Goal: Task Accomplishment & Management: Use online tool/utility

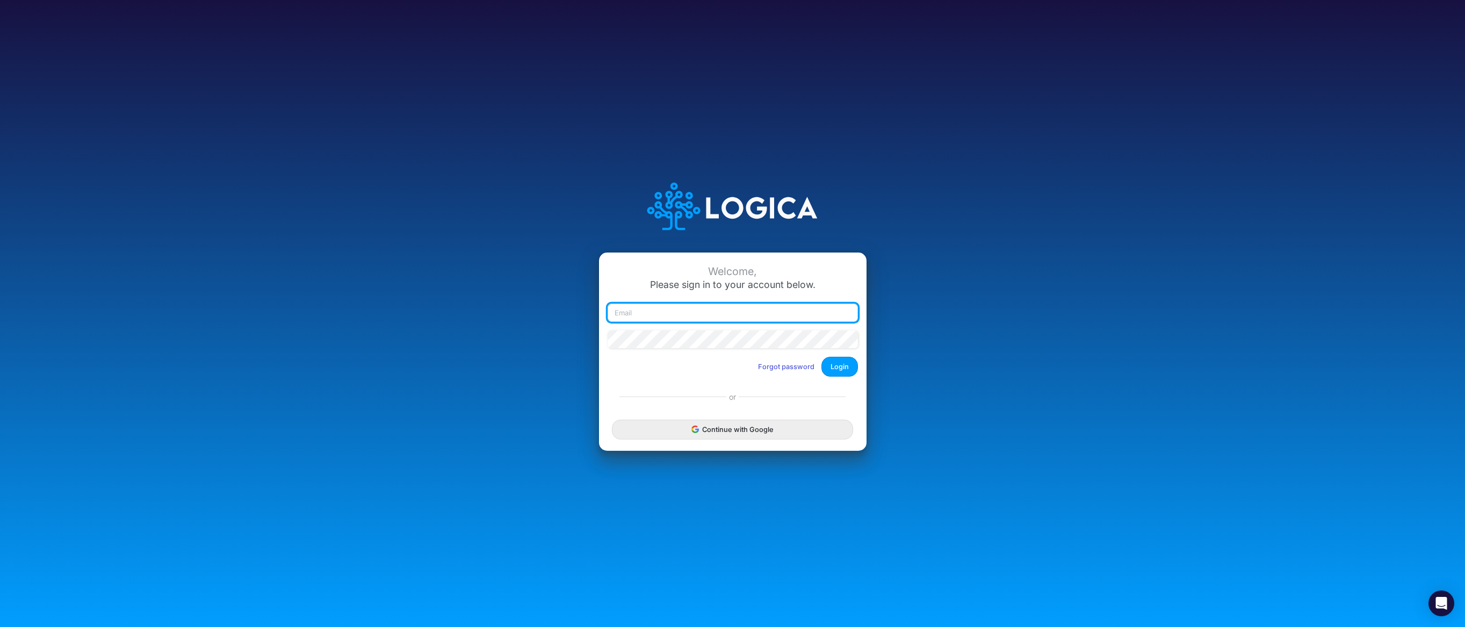
click at [664, 307] on input "email" at bounding box center [732, 312] width 250 height 18
type input "ntippets@cquencehealth.com"
click at [699, 350] on div at bounding box center [733, 343] width 256 height 27
click at [832, 368] on button "Login" at bounding box center [839, 367] width 37 height 20
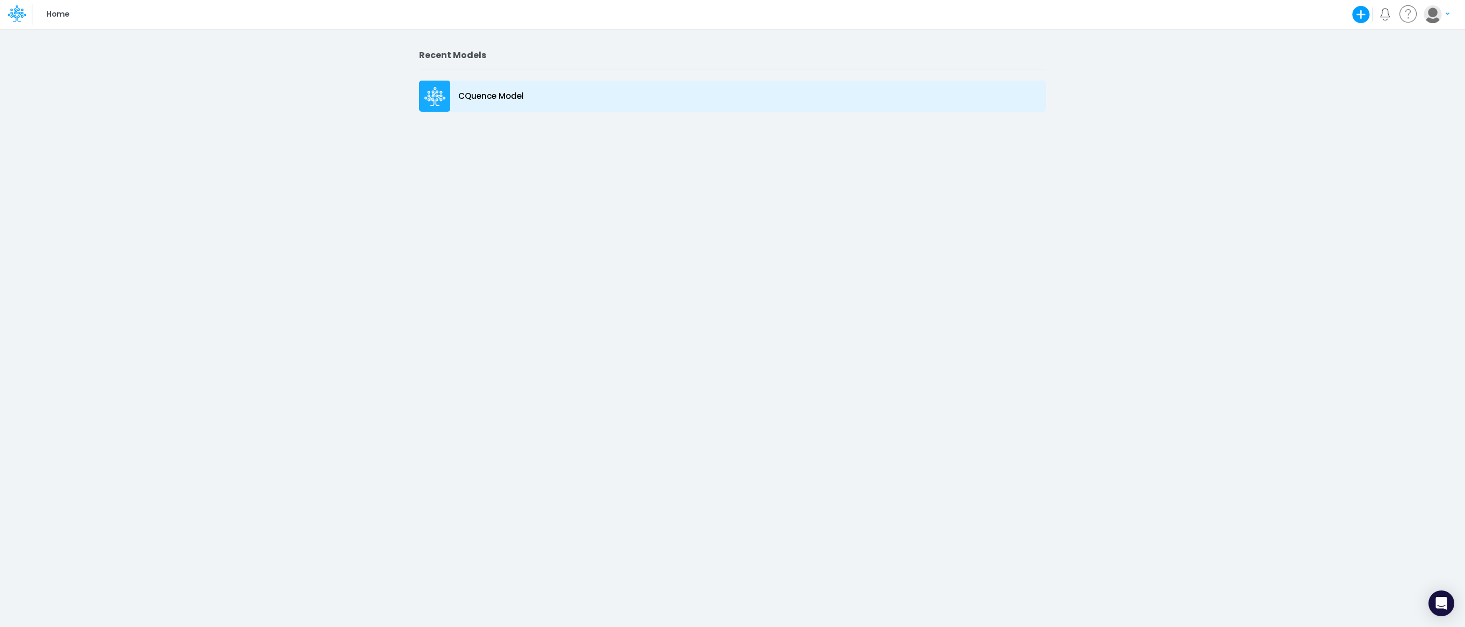
click at [462, 96] on p "CQuence Model" at bounding box center [491, 96] width 66 height 12
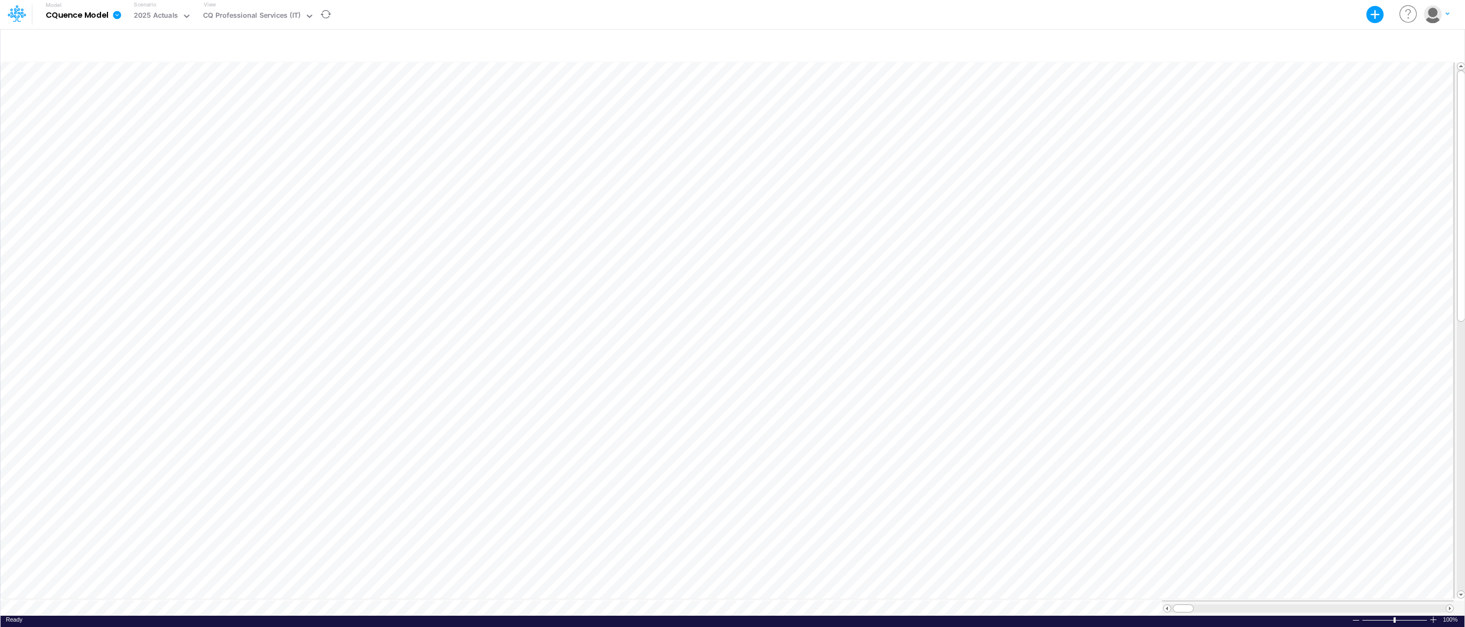
click at [259, 8] on div "View CQ Professional Services (IT)" at bounding box center [256, 15] width 115 height 28
click at [259, 15] on div "CQ Professional Services (IT)" at bounding box center [252, 16] width 98 height 12
click at [259, 69] on div "IT 2026 Budget Project Inputs" at bounding box center [271, 71] width 145 height 18
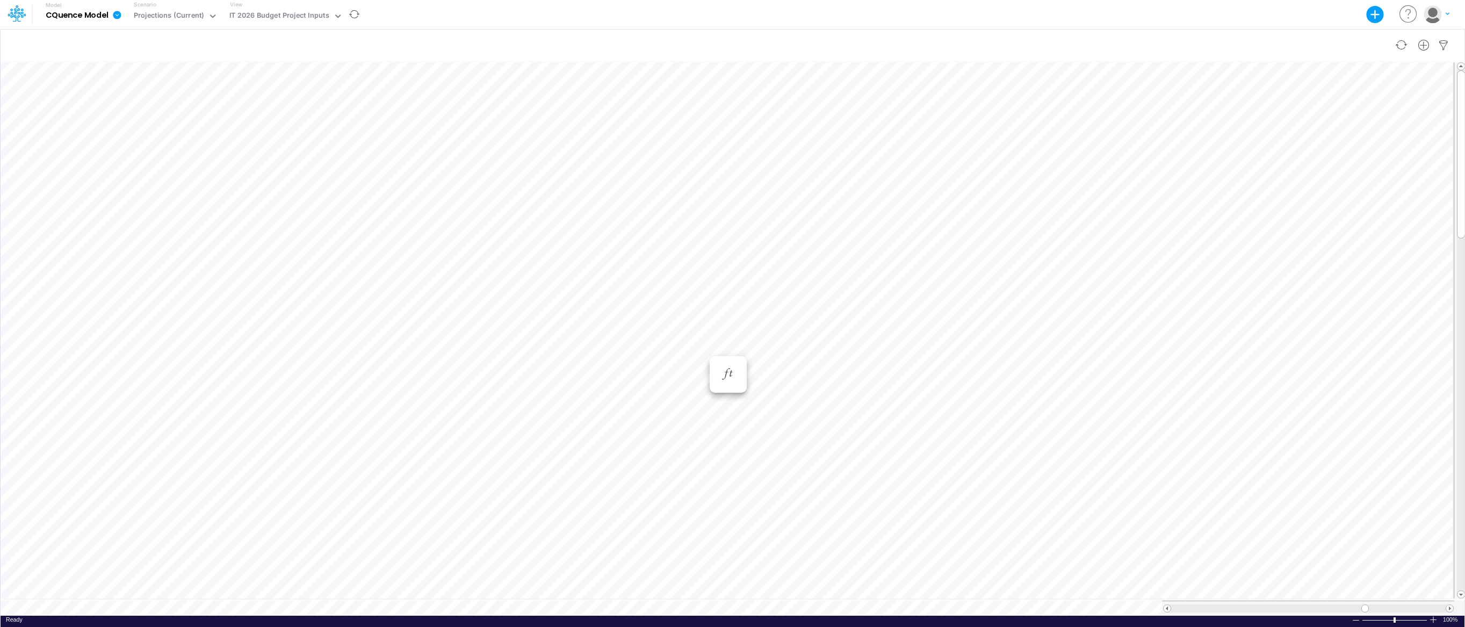
scroll to position [5, 1]
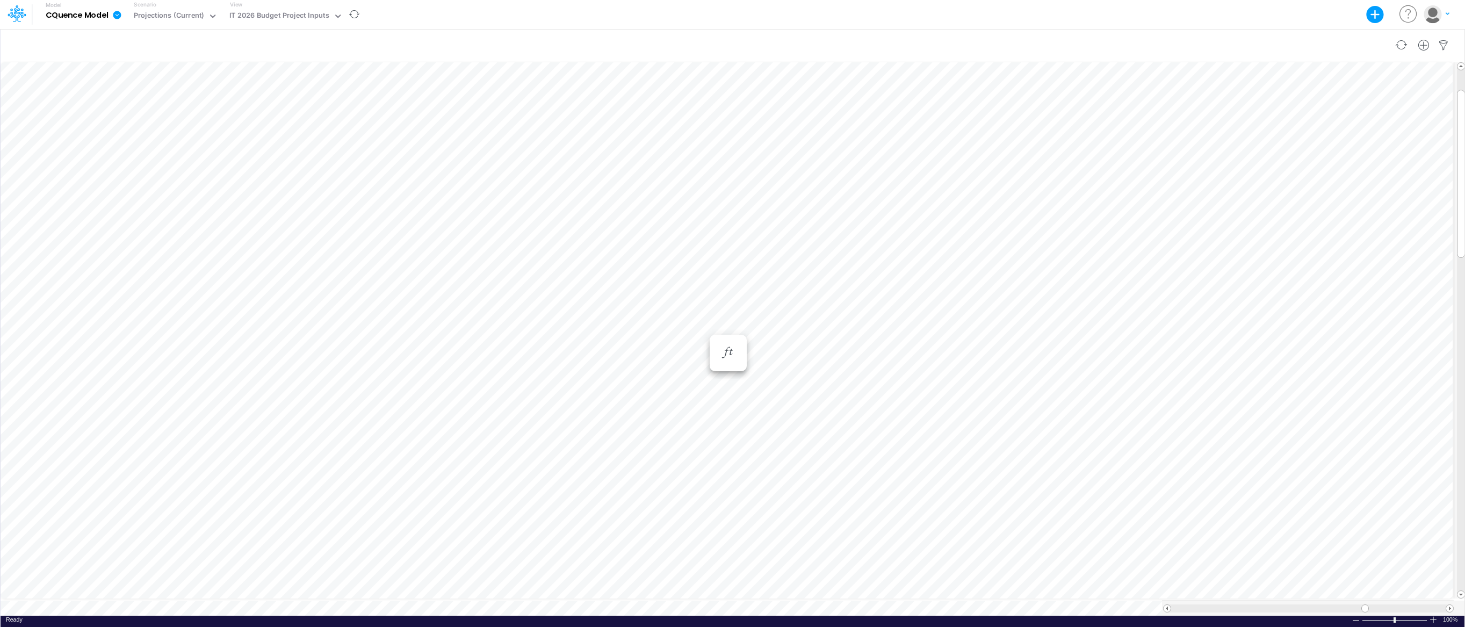
scroll to position [5, 1]
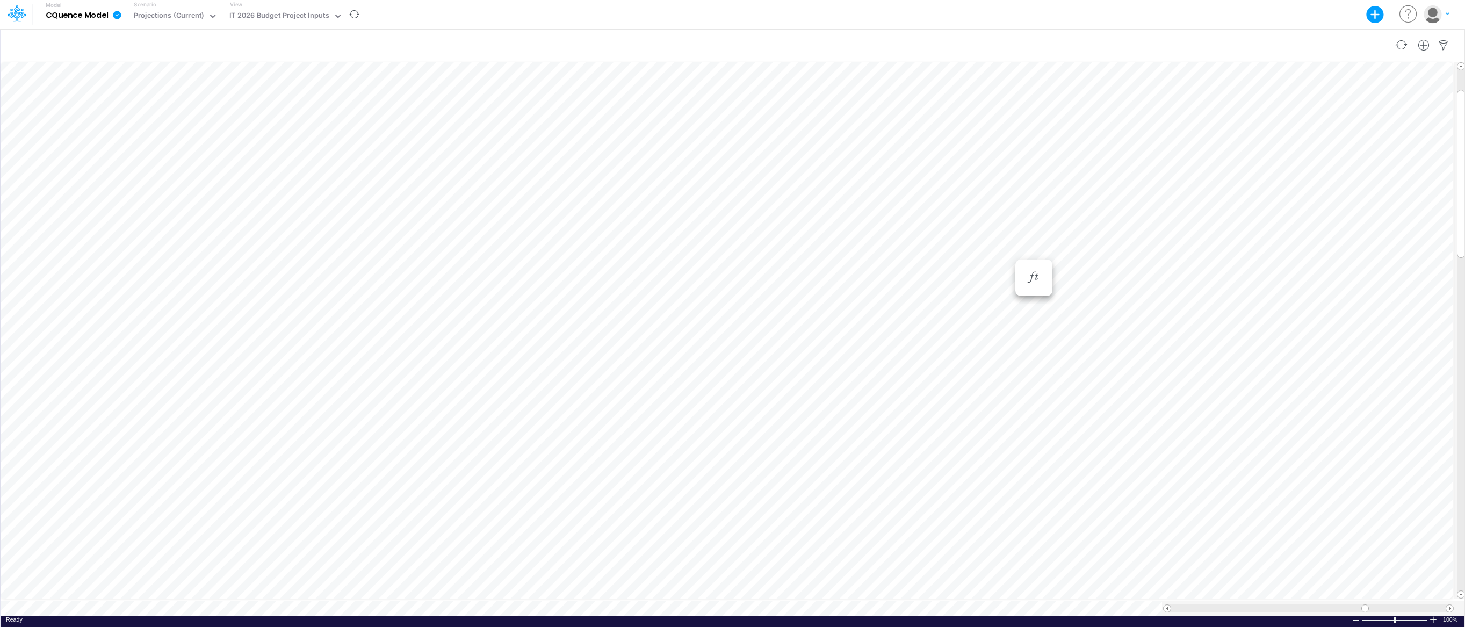
scroll to position [5, 1]
click at [1007, 316] on div "Paste Cut Copy AutoFill Apr-24 Jan-23 Feb-23 Mar-23 Apr-23 May-23 Jun-23 [DATE]…" at bounding box center [733, 337] width 1464 height 555
drag, startPoint x: 1009, startPoint y: 396, endPoint x: 1012, endPoint y: 487, distance: 91.4
click at [1012, 488] on div at bounding box center [1010, 470] width 10 height 90
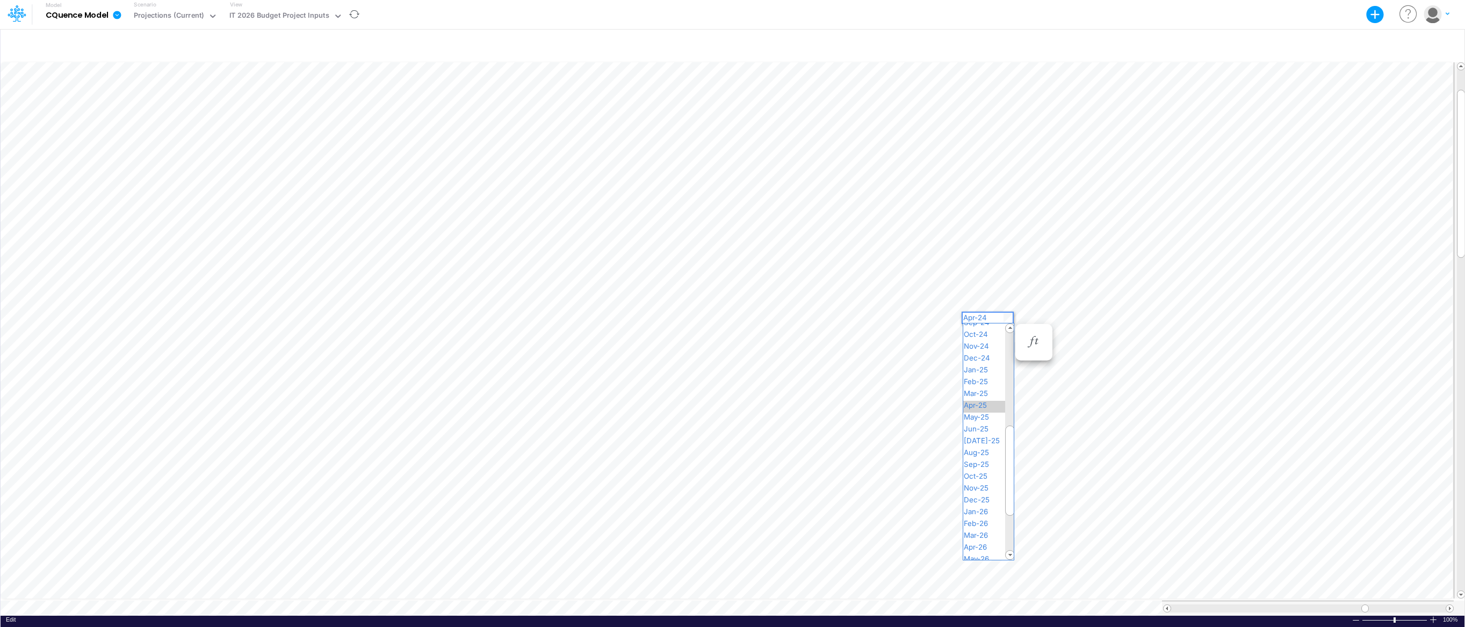
click at [992, 404] on span "Apr-25" at bounding box center [979, 405] width 33 height 9
click at [1008, 326] on div "Paste Cut Copy AutoFill Apr-24 Jan-23 Feb-23 Mar-23 Apr-23 May-23 Jun-23 [DATE]…" at bounding box center [733, 337] width 1464 height 555
click at [989, 384] on div "Apr-25" at bounding box center [988, 382] width 50 height 12
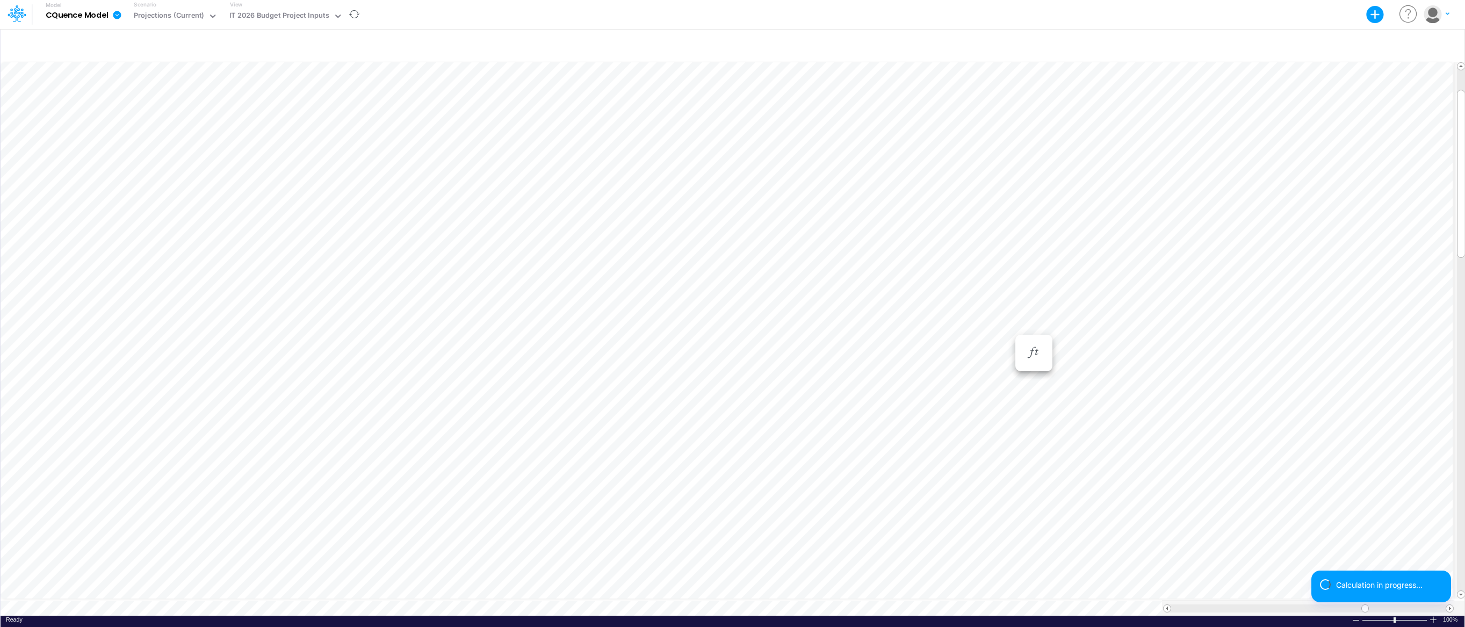
scroll to position [5, 1]
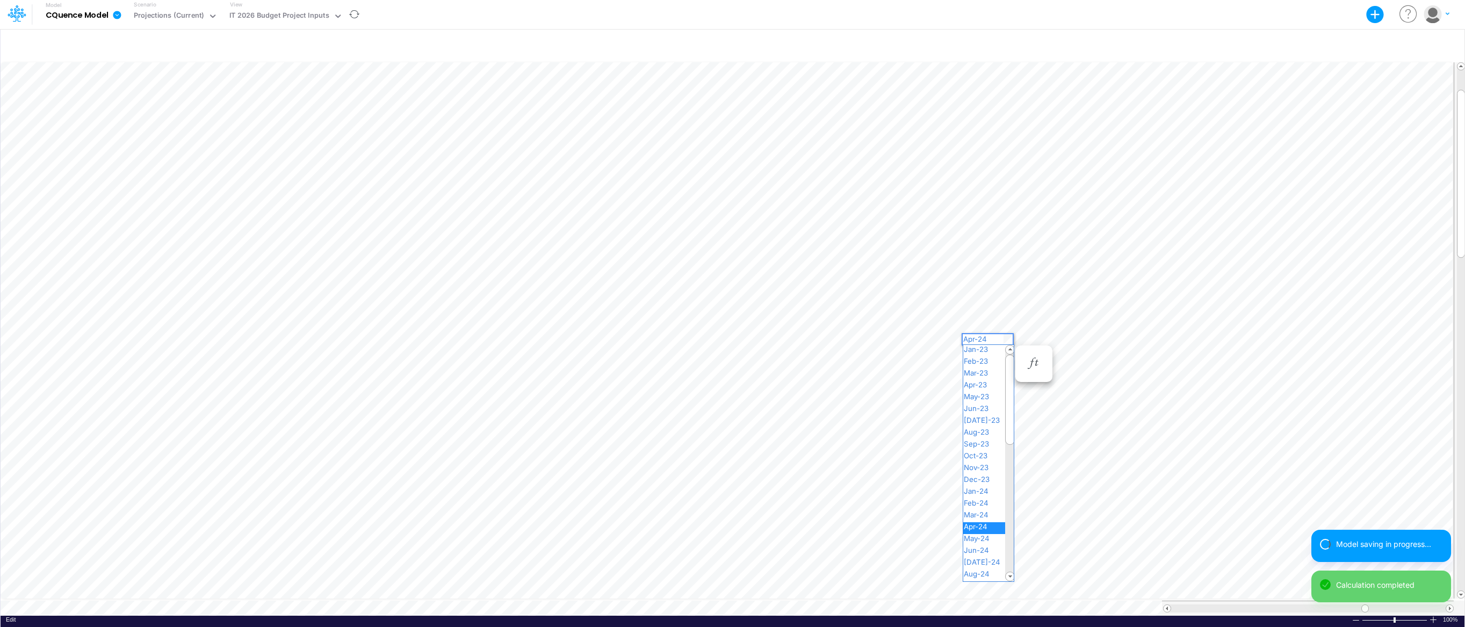
click at [1005, 338] on div "Paste Cut Copy AutoFill Apr-24 Jan-23 Feb-23 Mar-23 Apr-23 May-23 Jun-23 [DATE]…" at bounding box center [733, 337] width 1464 height 555
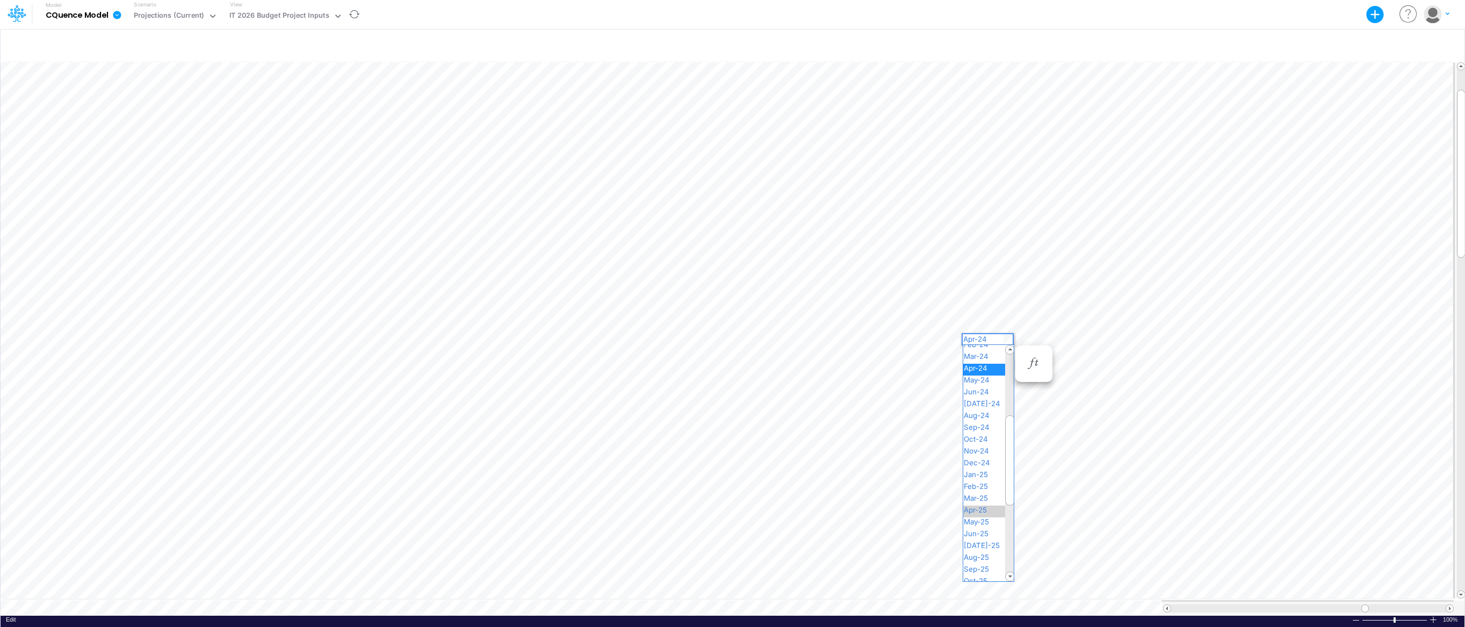
click at [984, 508] on span "Apr-25" at bounding box center [979, 509] width 33 height 9
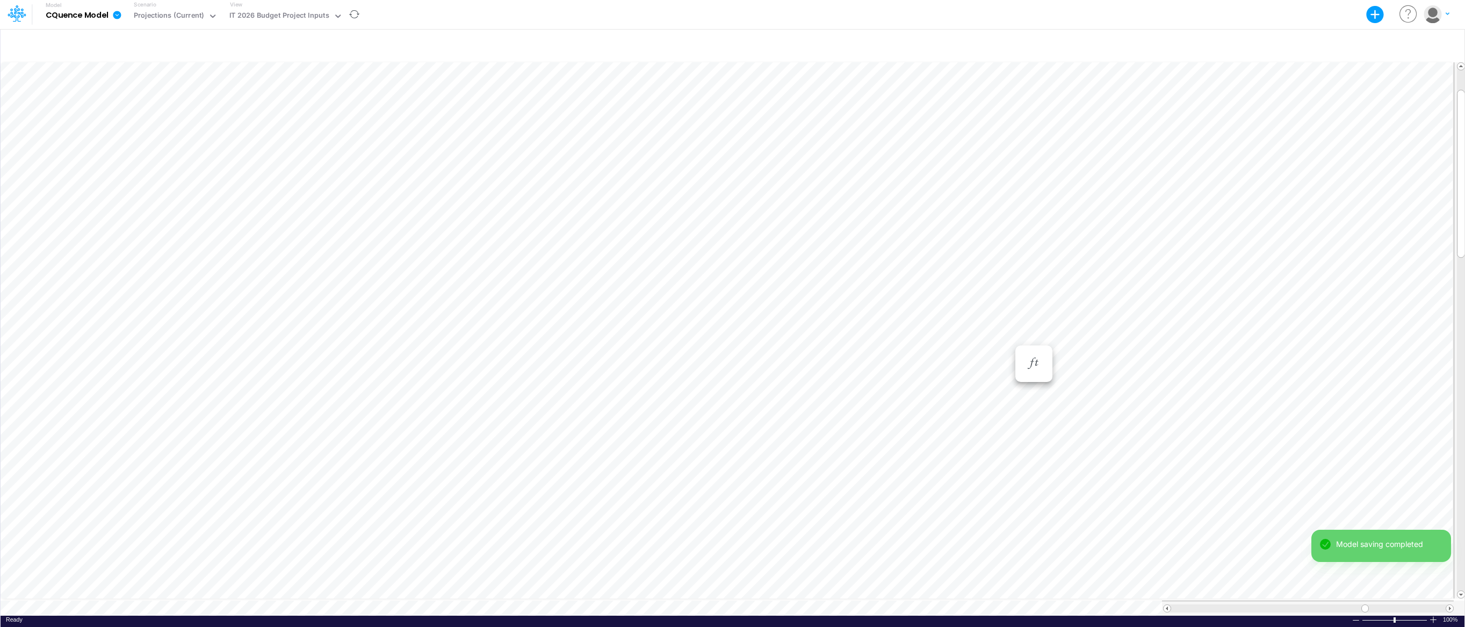
scroll to position [5, 1]
click at [1008, 350] on div "Paste Cut Copy AutoFill Oct-24 Jan-23 Feb-23 Mar-23 Apr-23 May-23 Jun-23 [DATE]…" at bounding box center [733, 337] width 1464 height 555
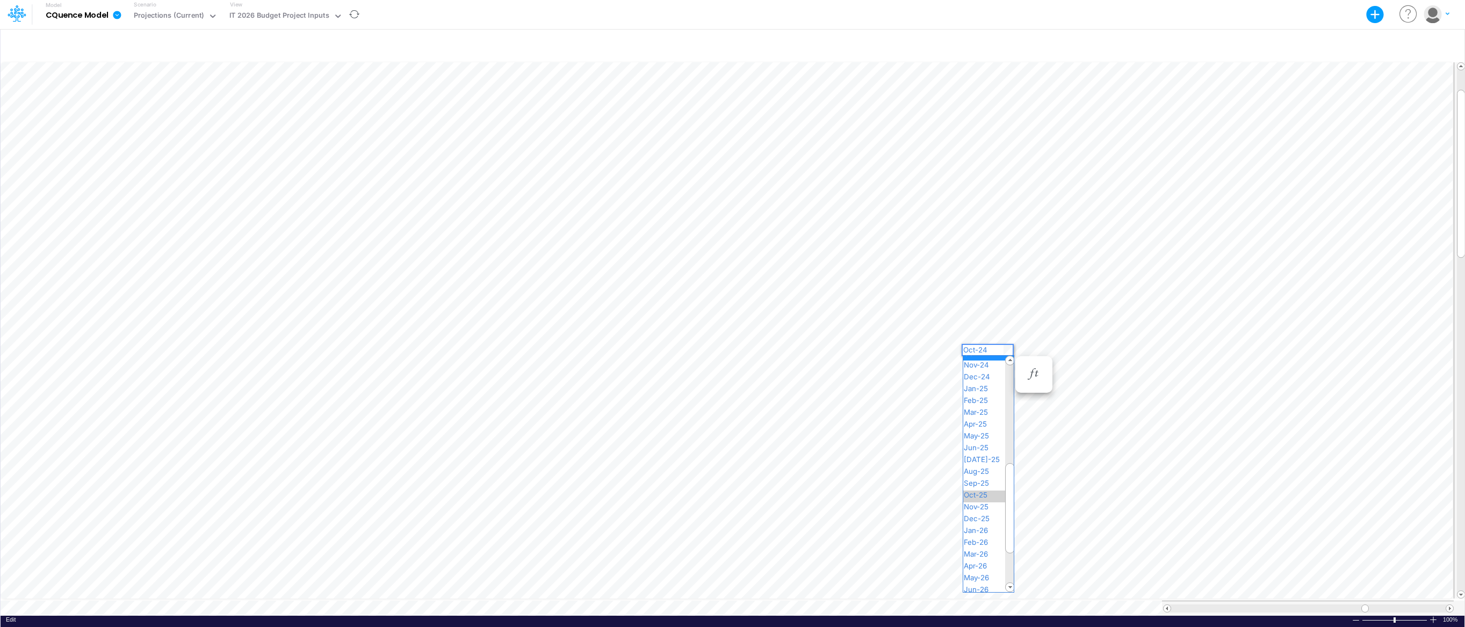
click at [991, 493] on span "Oct-25" at bounding box center [980, 494] width 34 height 9
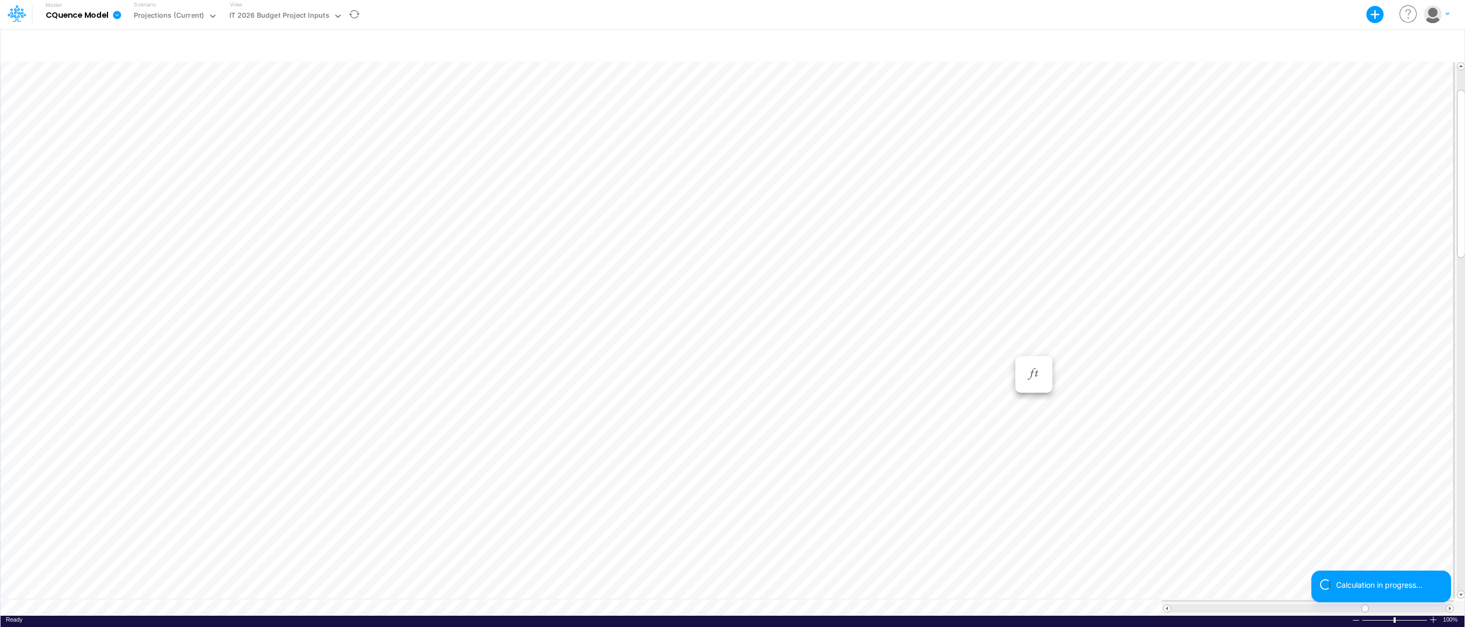
scroll to position [5, 1]
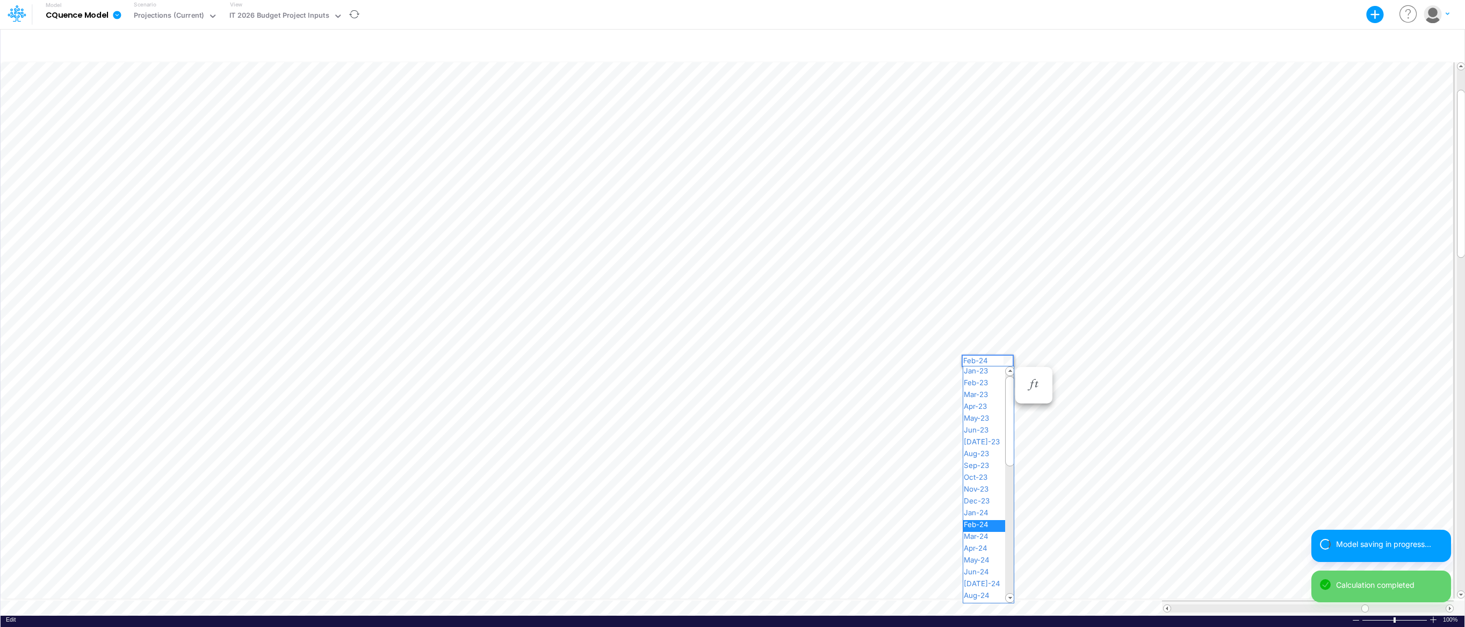
click at [1004, 358] on div "Paste Cut Copy AutoFill Feb-24 Jan-23 Feb-23 Mar-23 Apr-23 May-23 Jun-23 [DATE]…" at bounding box center [733, 337] width 1464 height 555
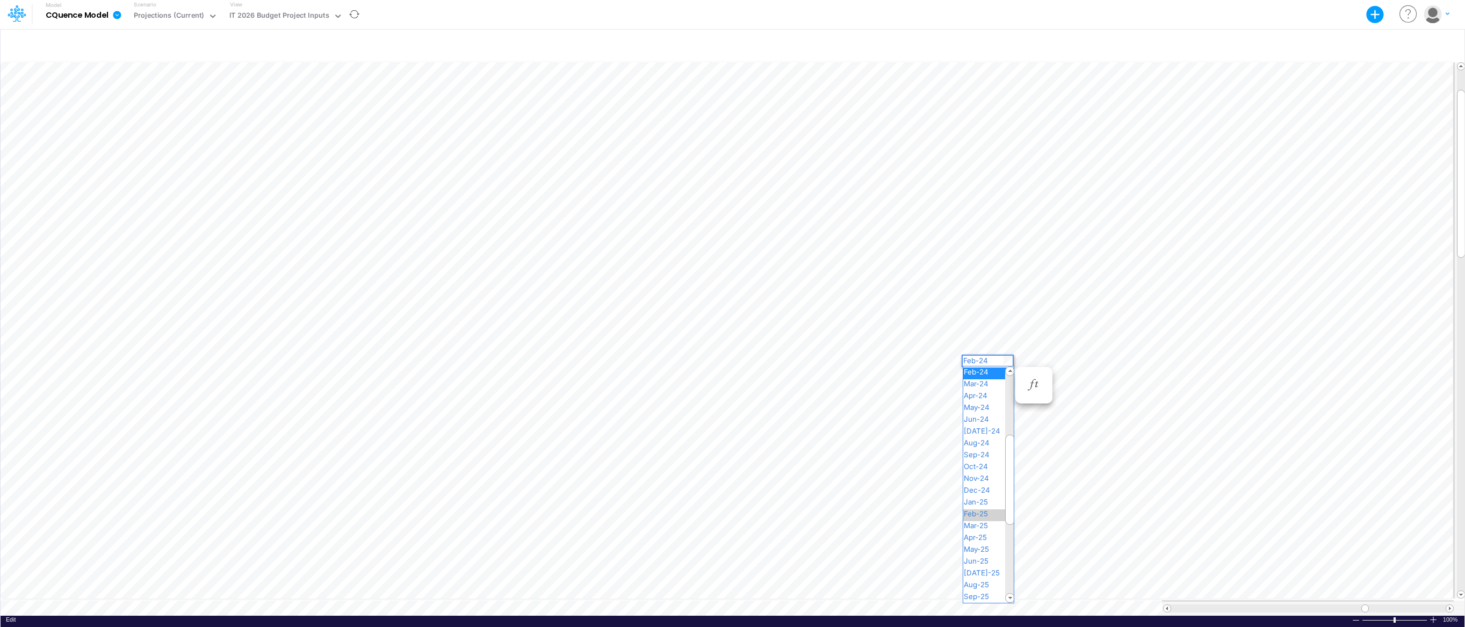
click at [987, 512] on span "Feb-25" at bounding box center [980, 513] width 34 height 9
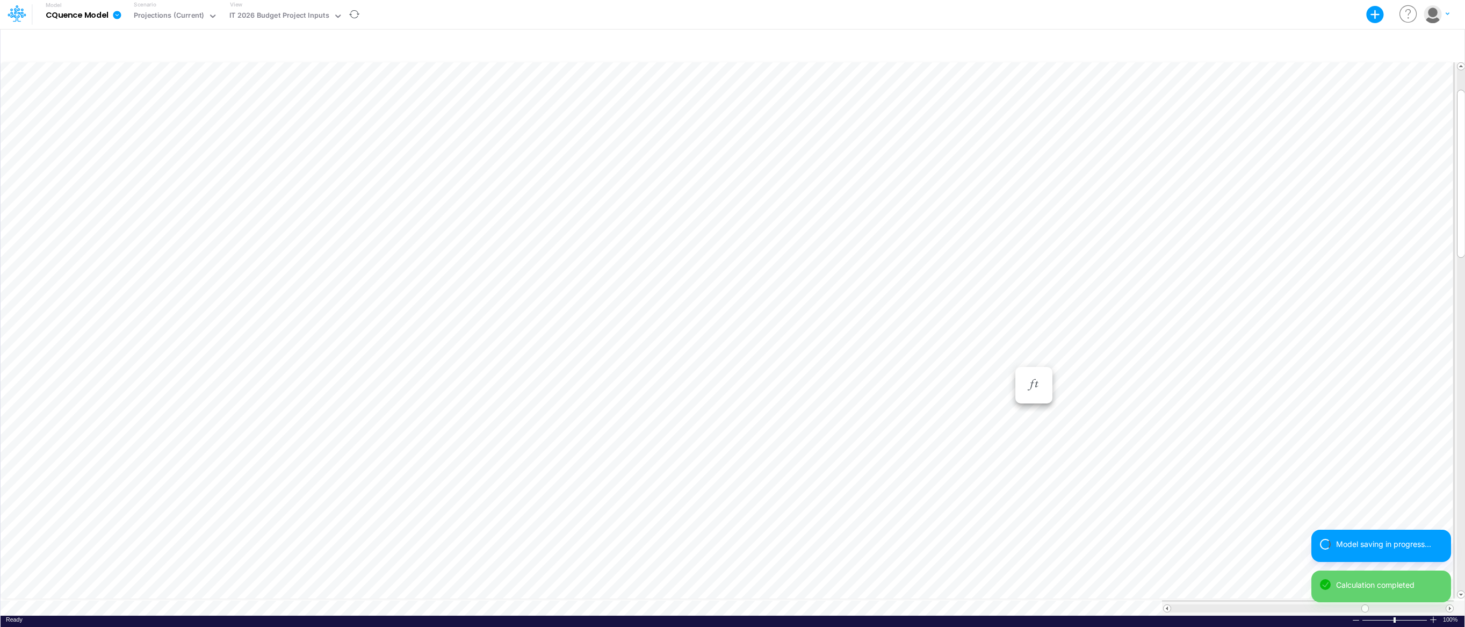
scroll to position [5, 1]
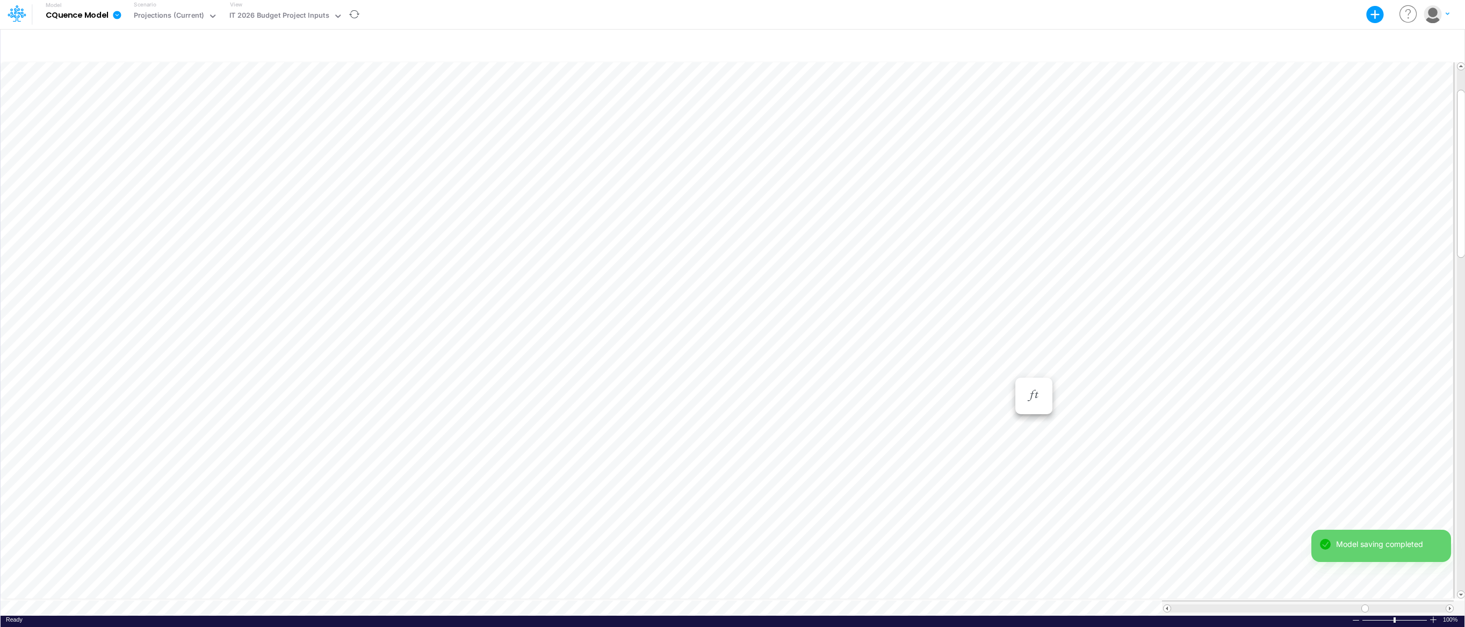
scroll to position [5, 1]
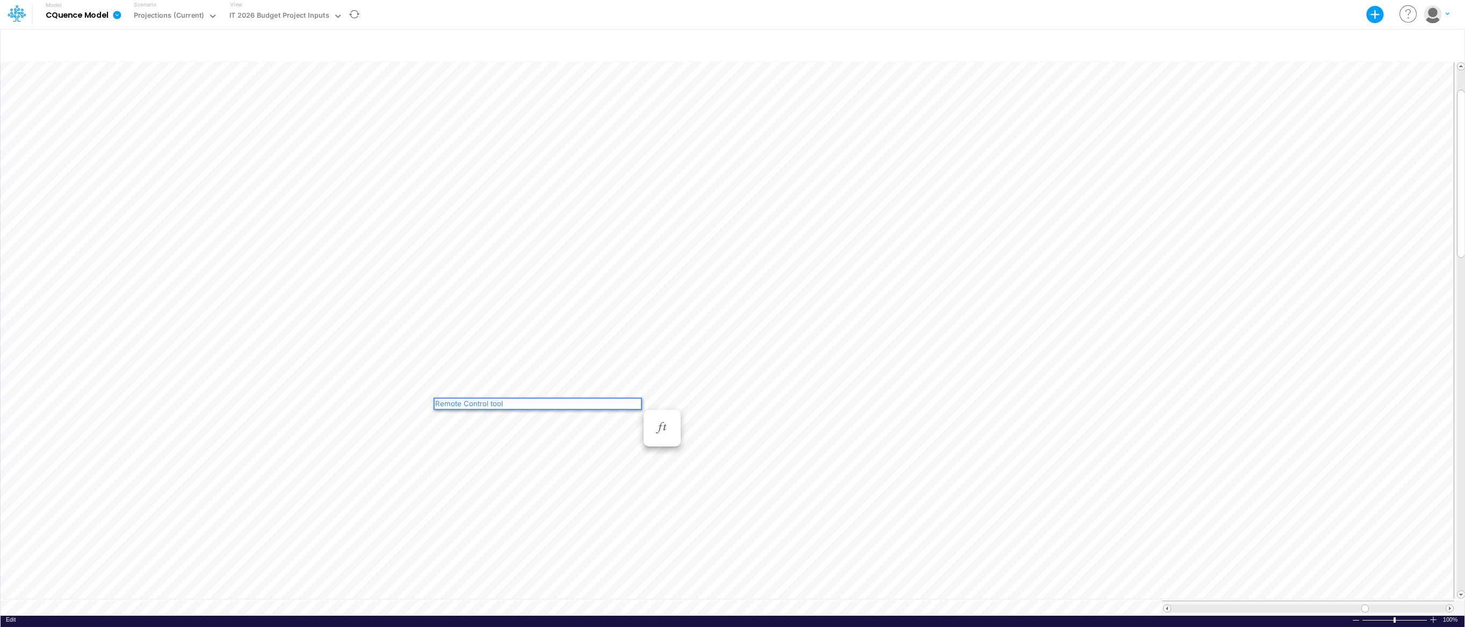
click at [436, 401] on div "Remote Control tool" at bounding box center [538, 404] width 206 height 10
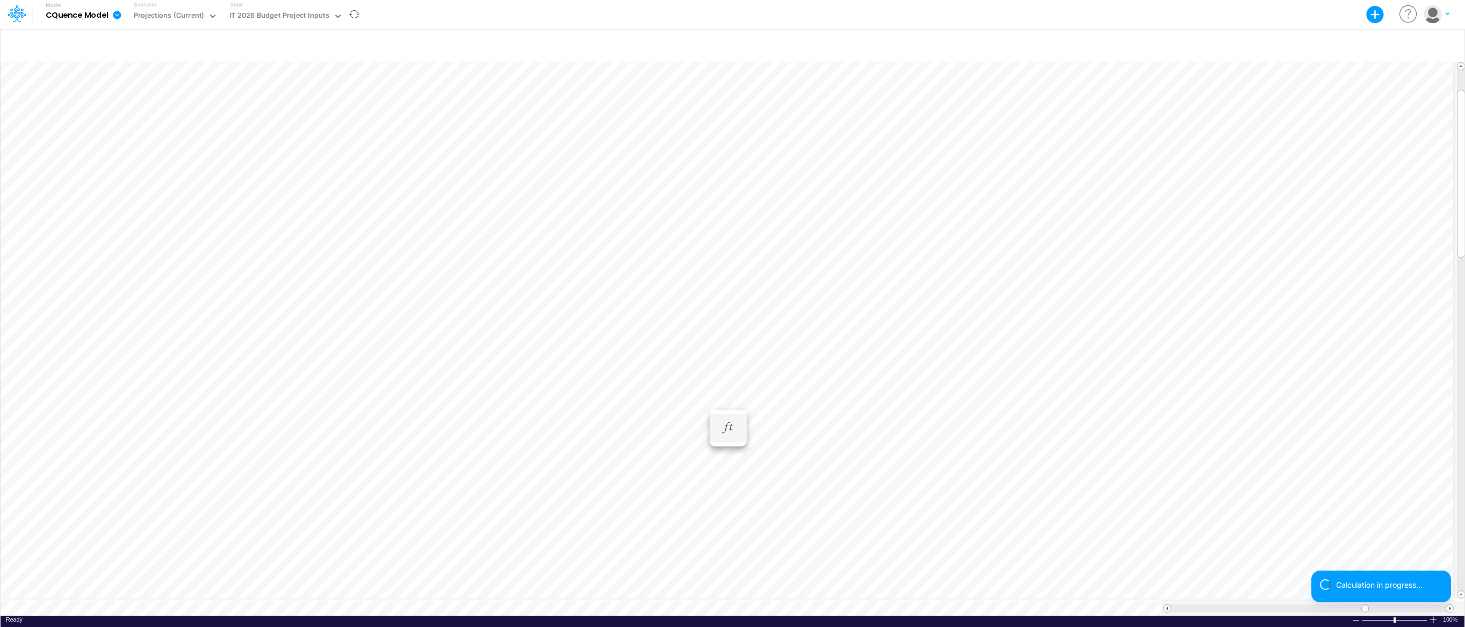
scroll to position [5, 1]
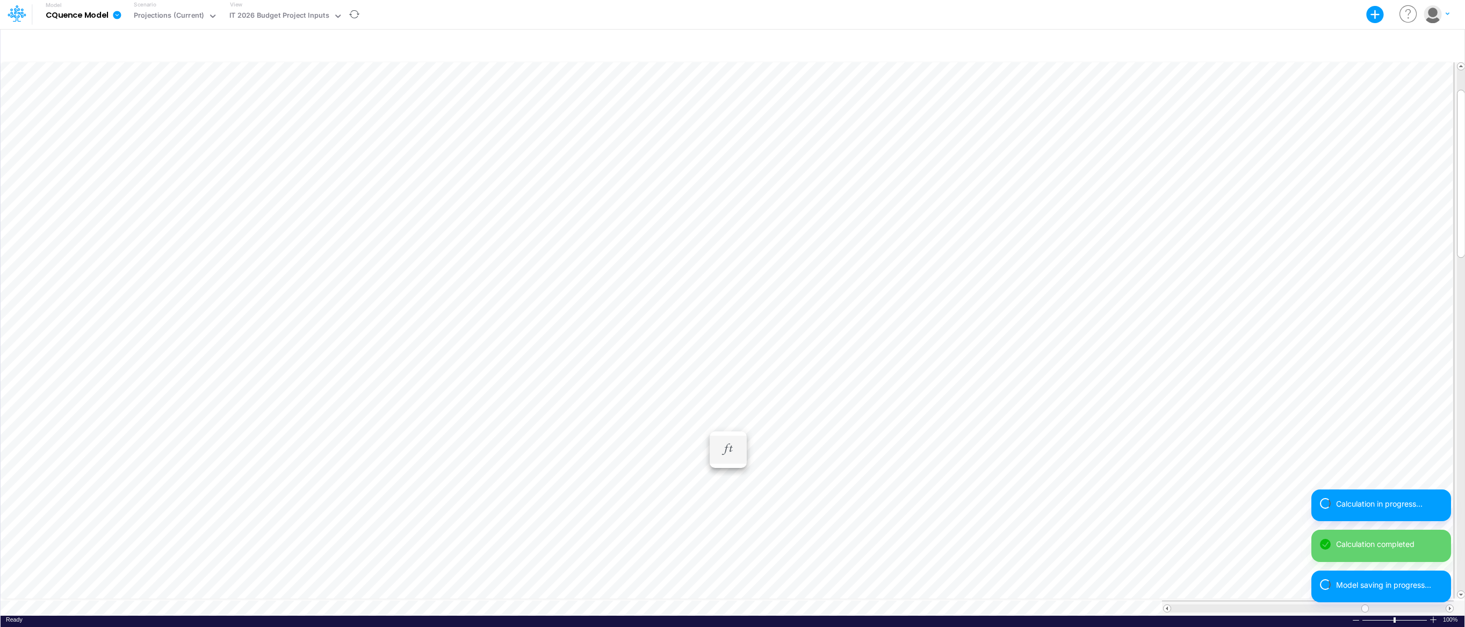
scroll to position [5, 1]
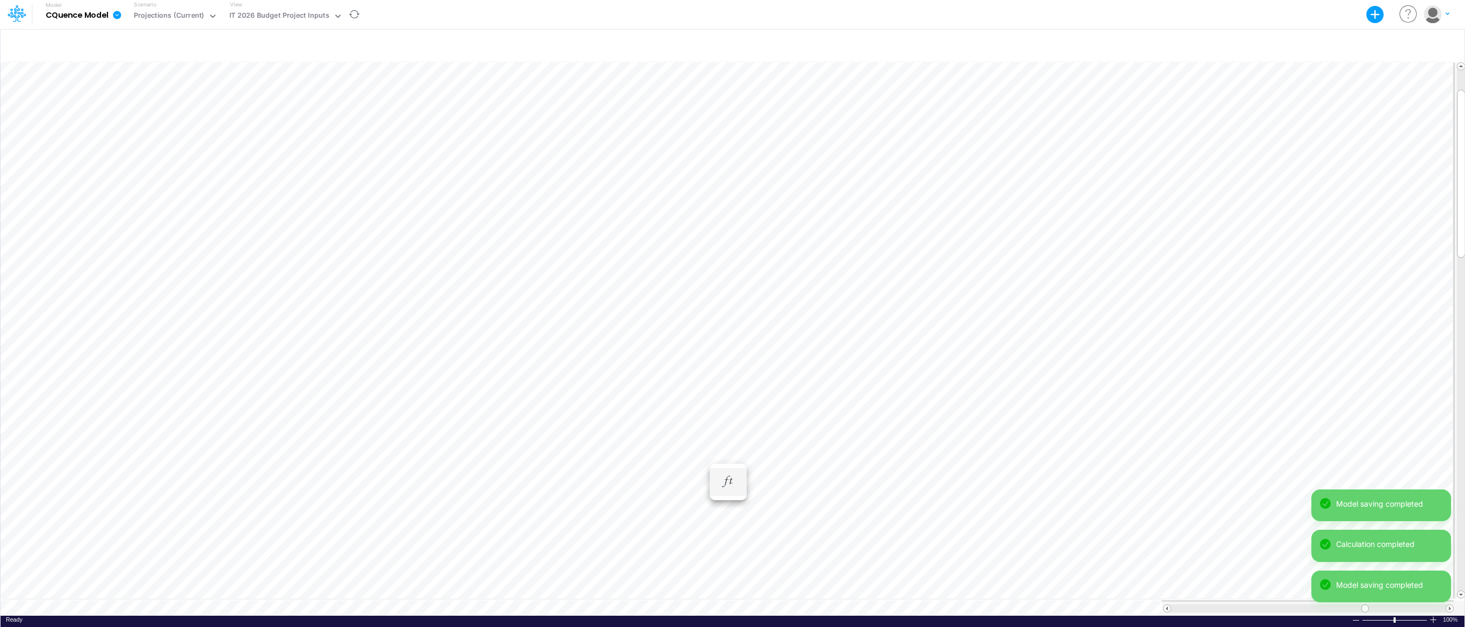
scroll to position [5, 1]
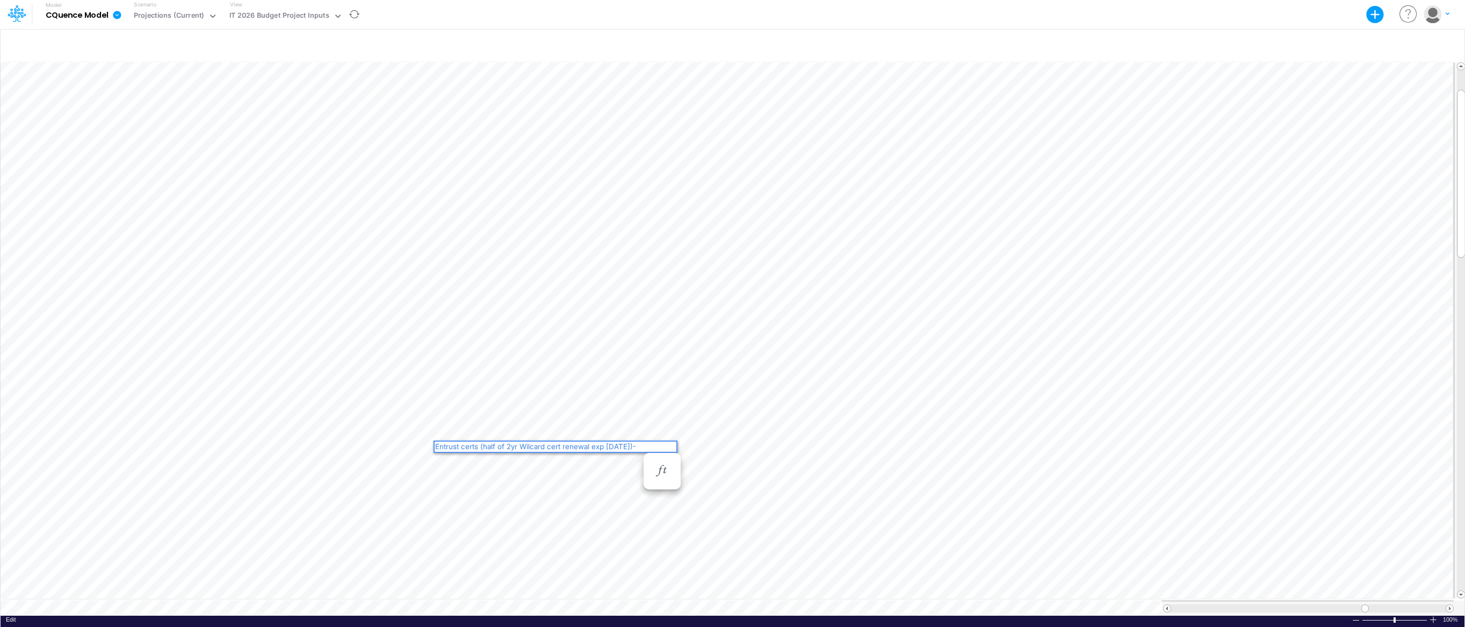
click at [436, 444] on div "Entrust certs (half of 2yr Wilcard cert renewal exp [DATE])- Going Away" at bounding box center [556, 451] width 242 height 18
click at [756, 445] on div "Paste Cut Copy AutoFill Delete - Entrust certs (half of 2yr Wilcard cert renewa…" at bounding box center [733, 337] width 1464 height 555
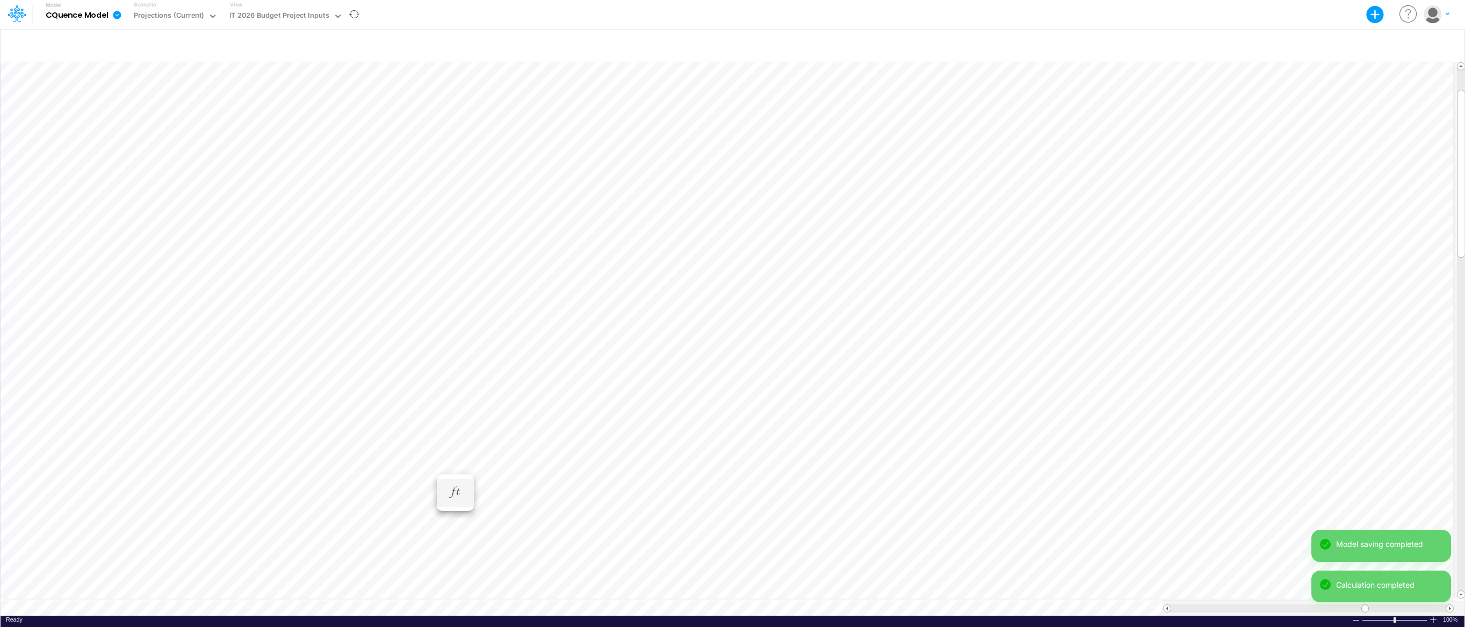
scroll to position [5, 1]
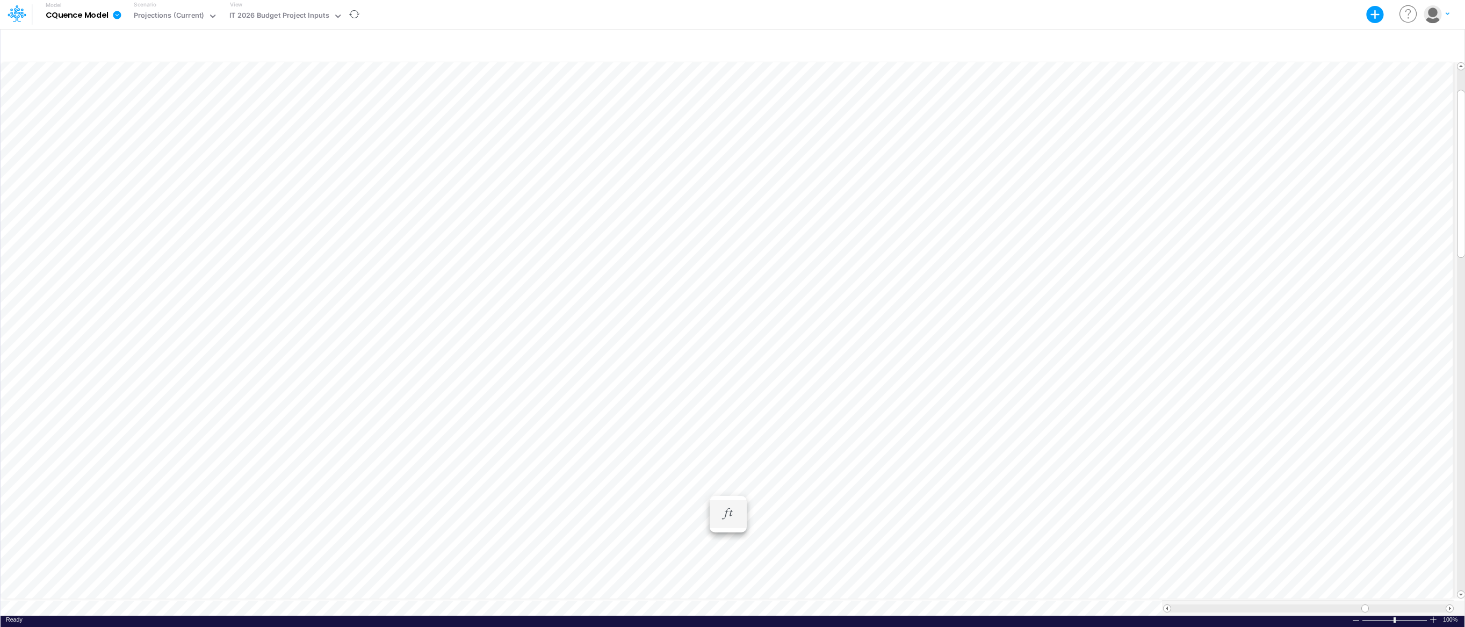
scroll to position [5, 1]
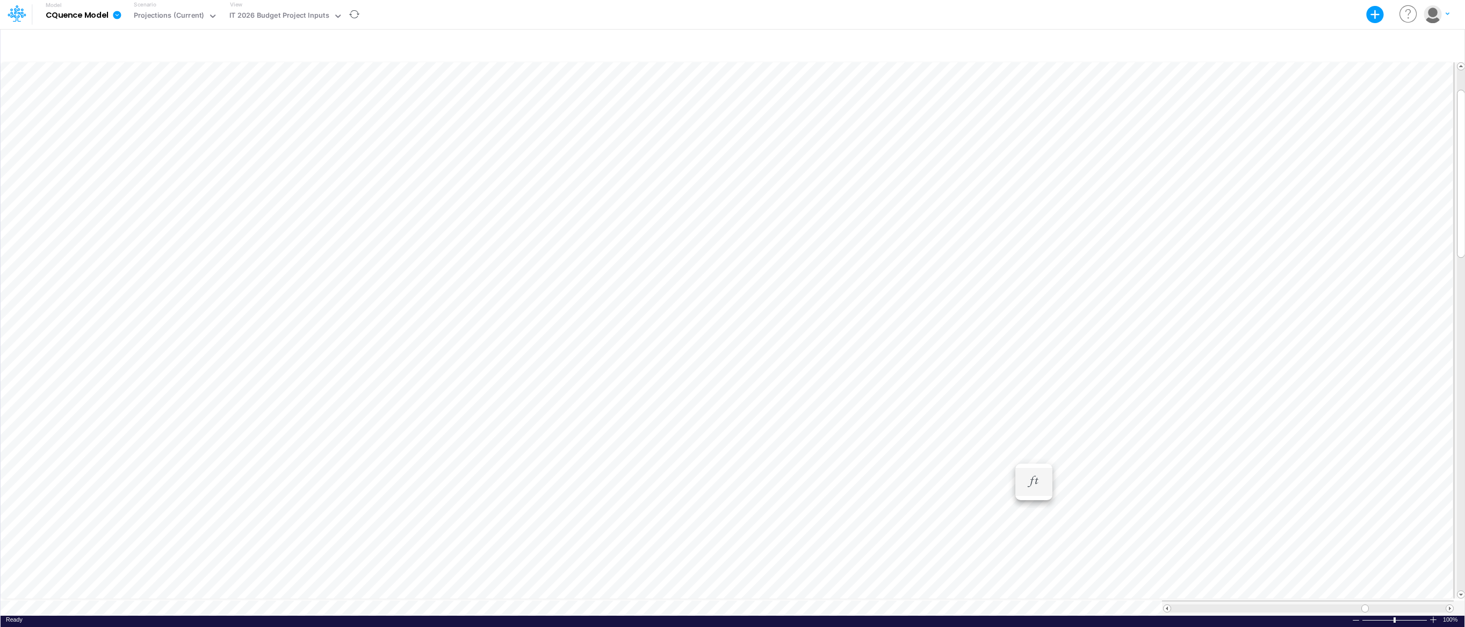
click at [1004, 457] on div "Paste Cut Copy AutoFill Jun-24 Jan-23 Feb-23 Mar-23 Apr-23 May-23 Jun-23 [DATE]…" at bounding box center [733, 337] width 1464 height 555
click at [983, 562] on span "Jun-25" at bounding box center [980, 562] width 35 height 9
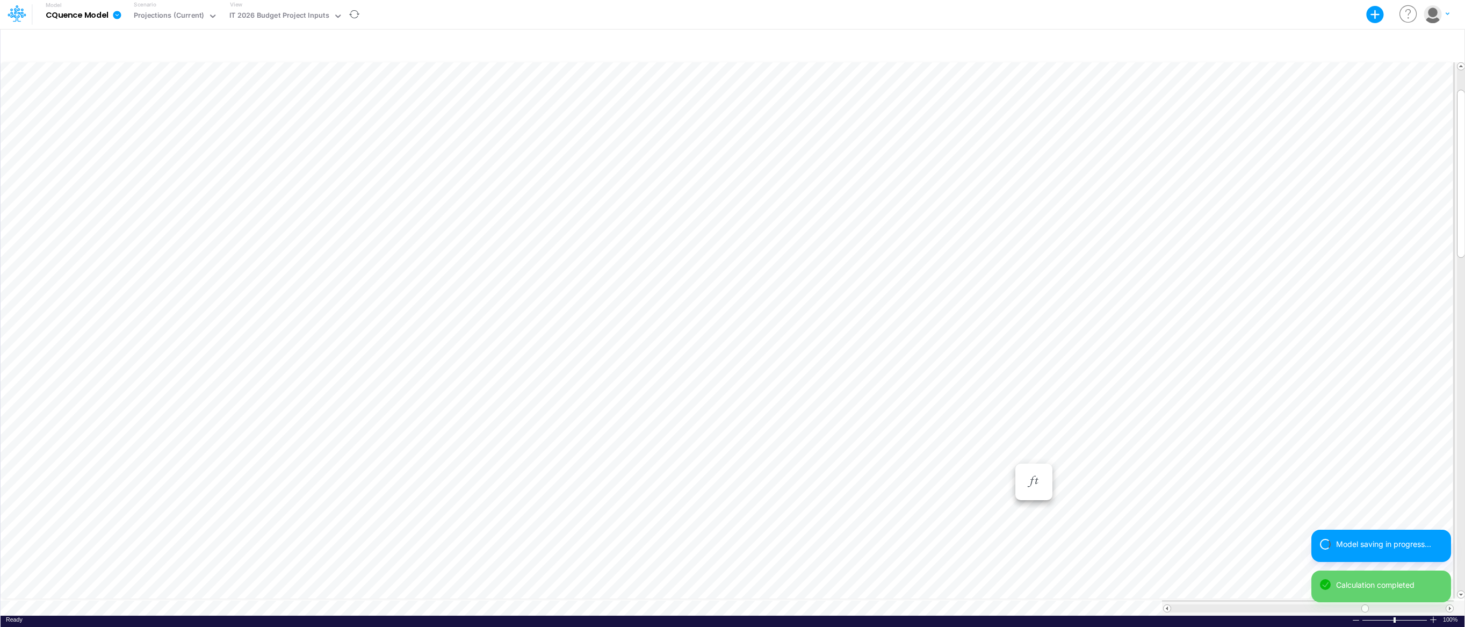
scroll to position [5, 1]
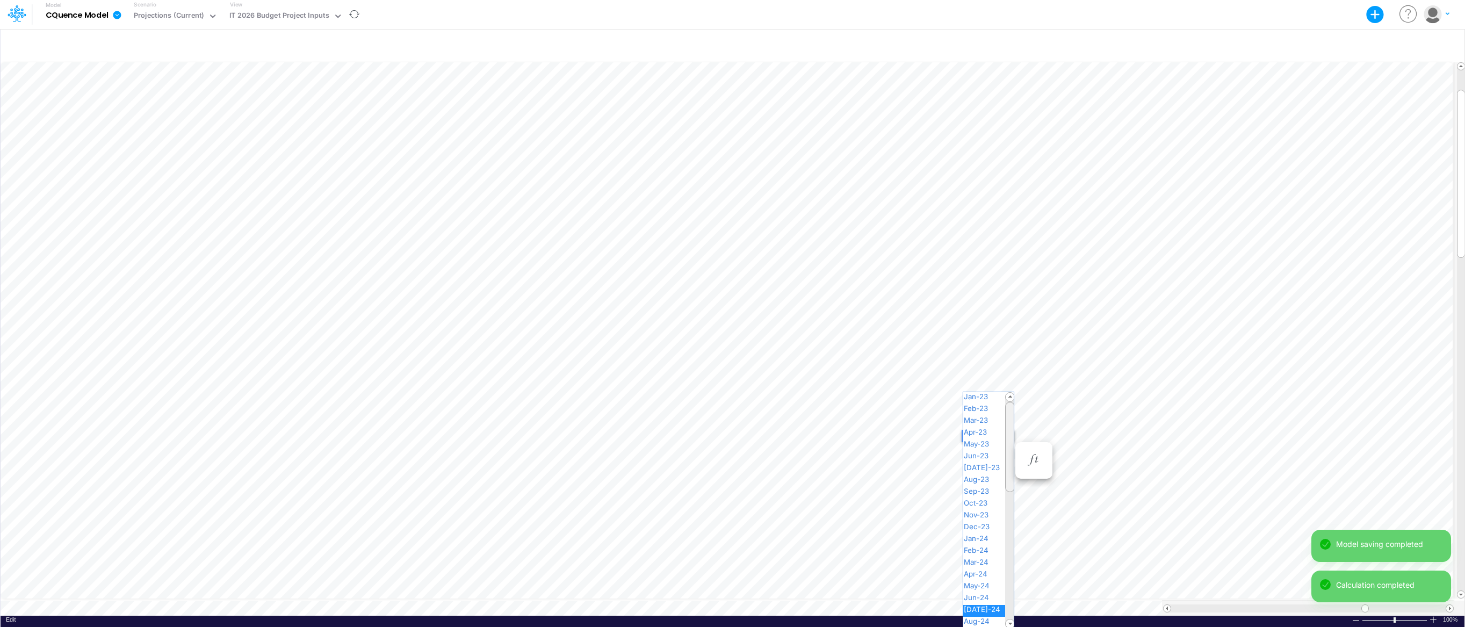
click at [1007, 437] on div "Paste Cut Copy AutoFill [DATE]-24 Jan-23 Feb-23 Mar-23 Apr-23 May-23 Jun-23 [DA…" at bounding box center [733, 337] width 1464 height 555
click at [991, 479] on span "Jun-25" at bounding box center [980, 478] width 35 height 9
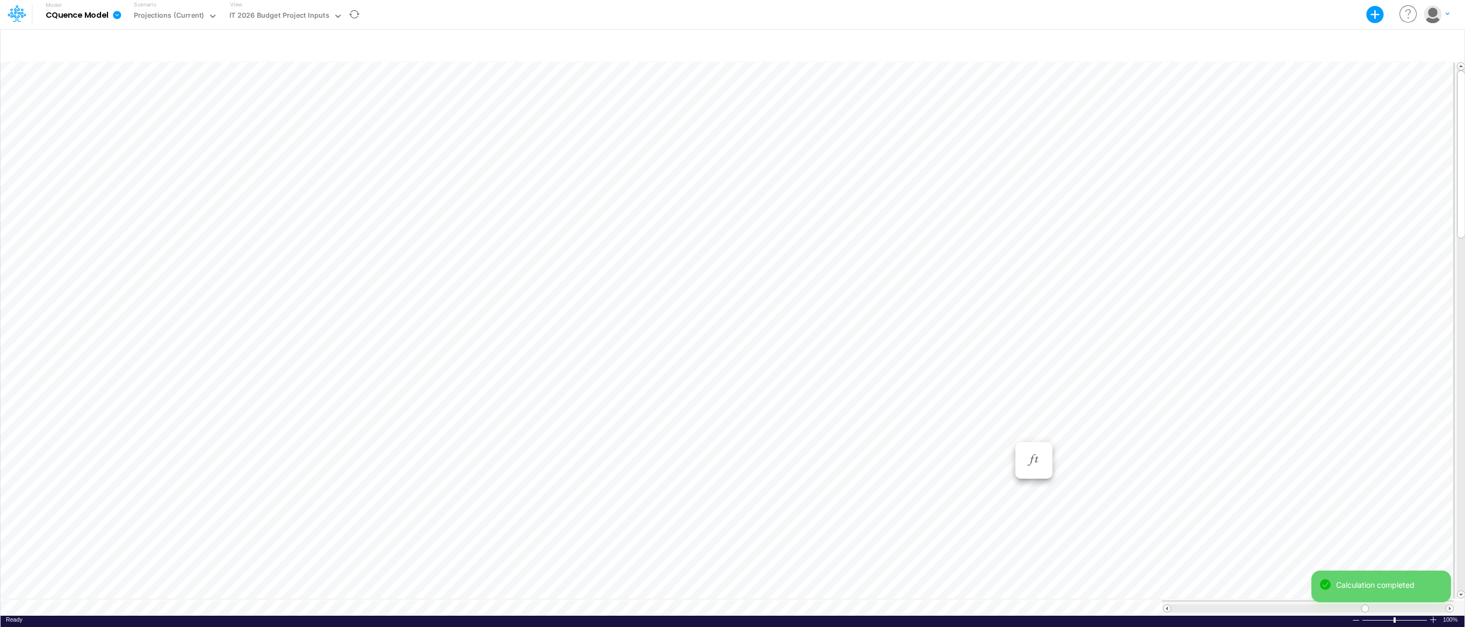
scroll to position [5, 1]
click at [1005, 113] on div "Paste Cut Copy AutoFill Apr-26 Jan-23 Feb-23 Mar-23 Apr-23 May-23 Jun-23 [DATE]…" at bounding box center [733, 337] width 1464 height 555
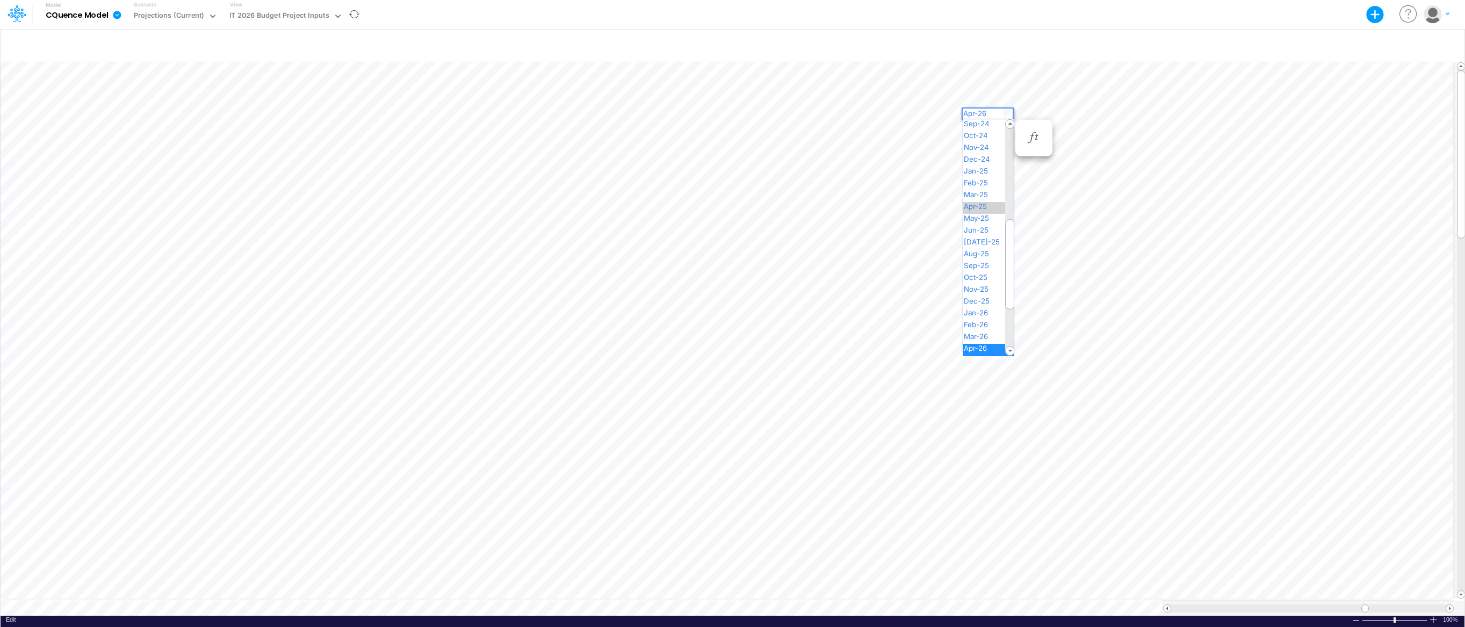
click at [992, 209] on span "Apr-25" at bounding box center [979, 206] width 33 height 9
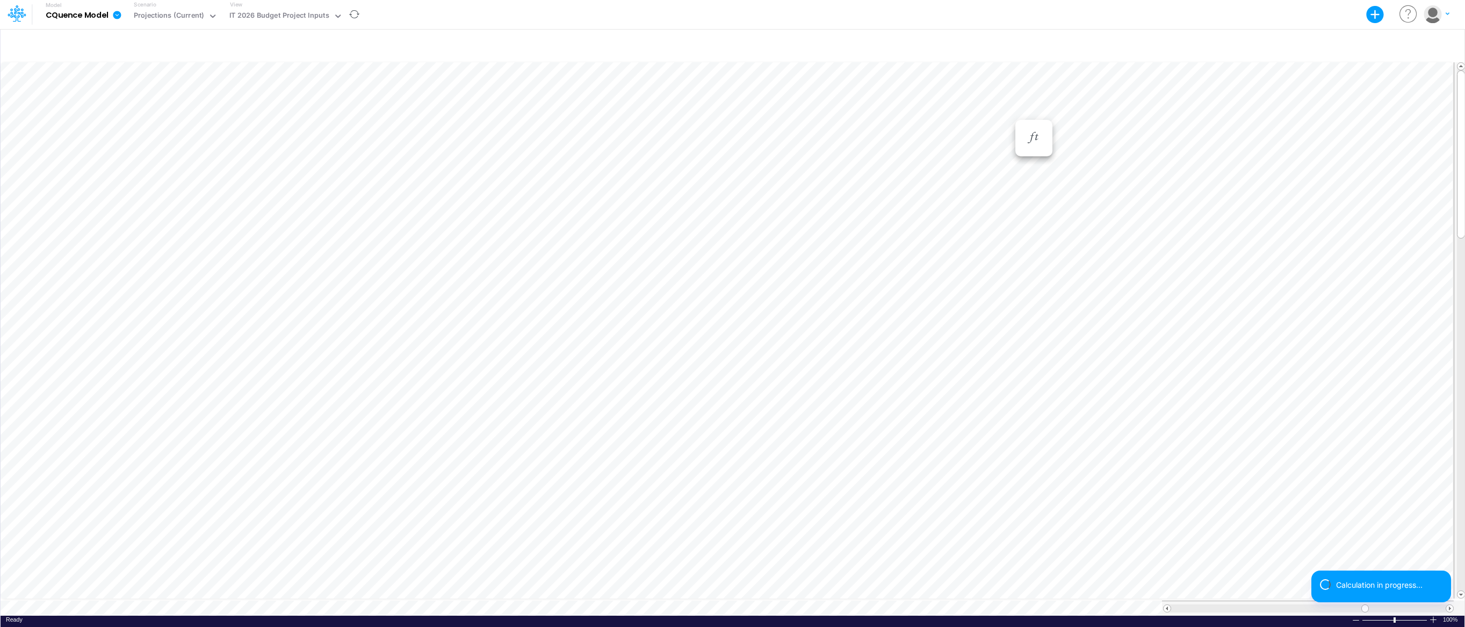
scroll to position [5, 1]
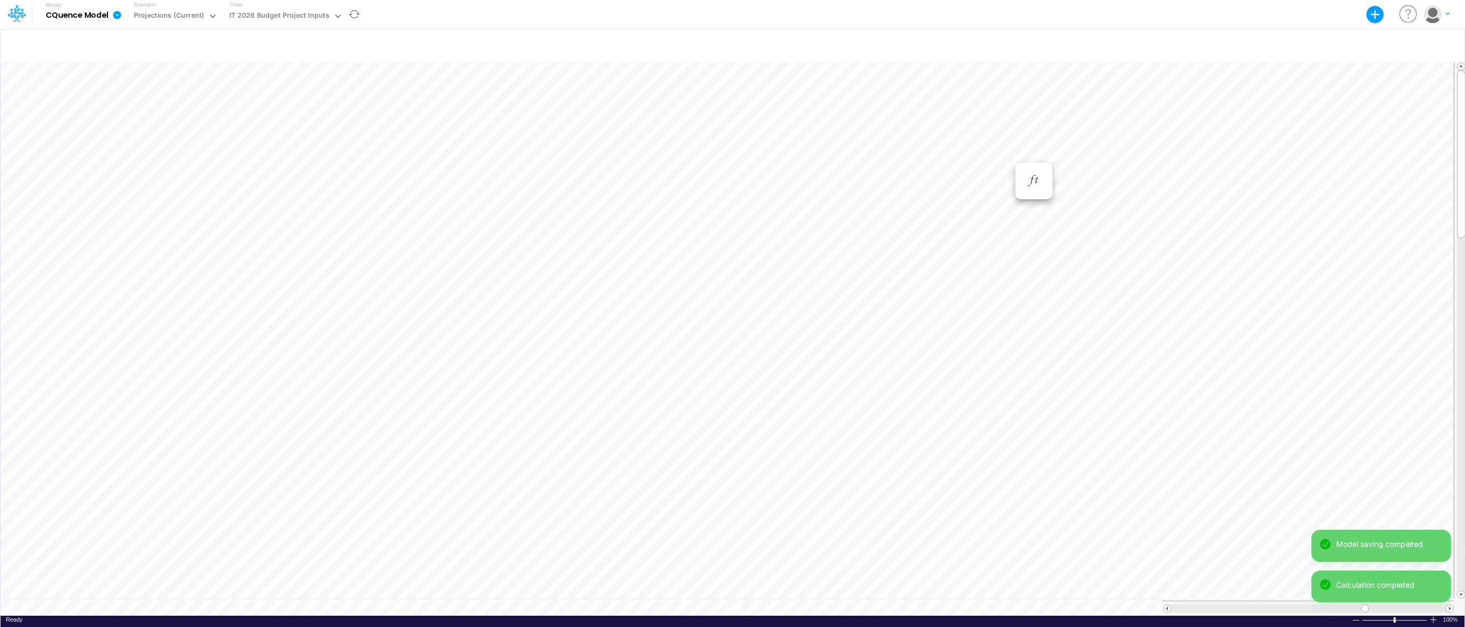
scroll to position [5, 1]
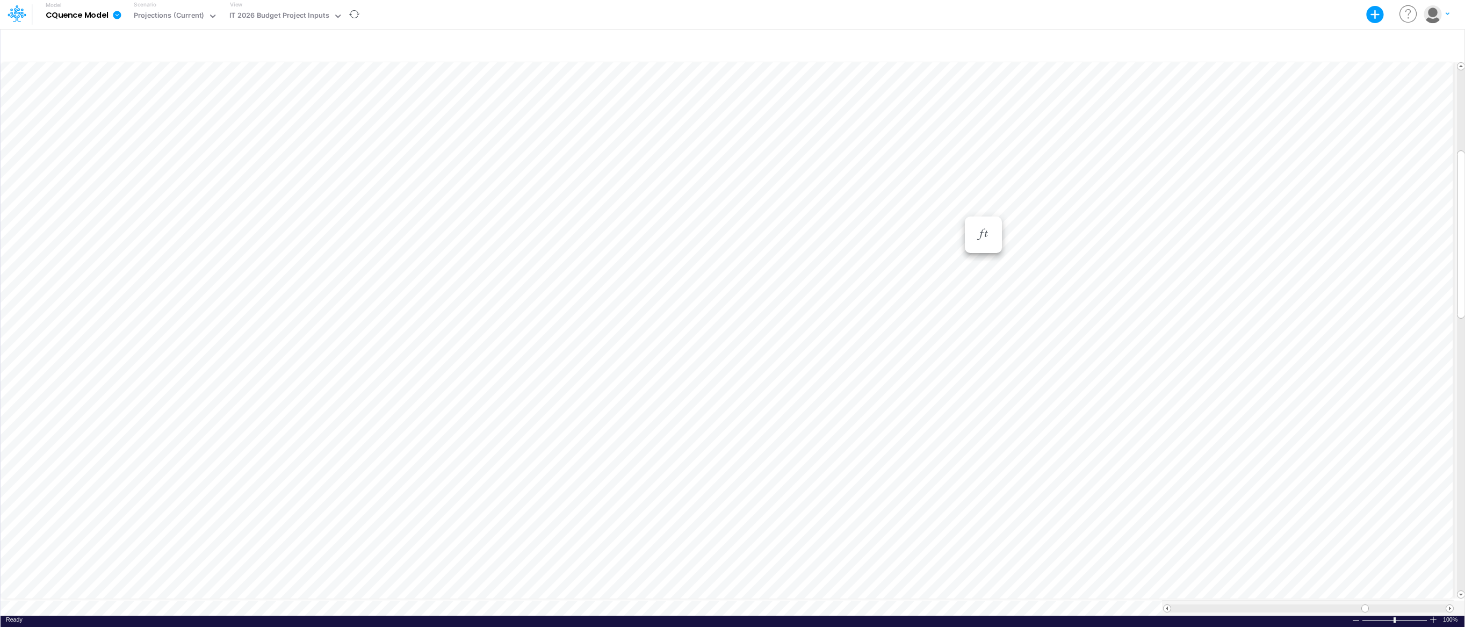
scroll to position [5, 1]
click at [1005, 295] on div "Paste Cut Copy AutoFill Feb-24 Jan-23 Feb-23 Mar-23 Apr-23 May-23 Jun-23 [DATE]…" at bounding box center [733, 337] width 1464 height 555
click at [985, 357] on span "Feb-25" at bounding box center [980, 359] width 34 height 9
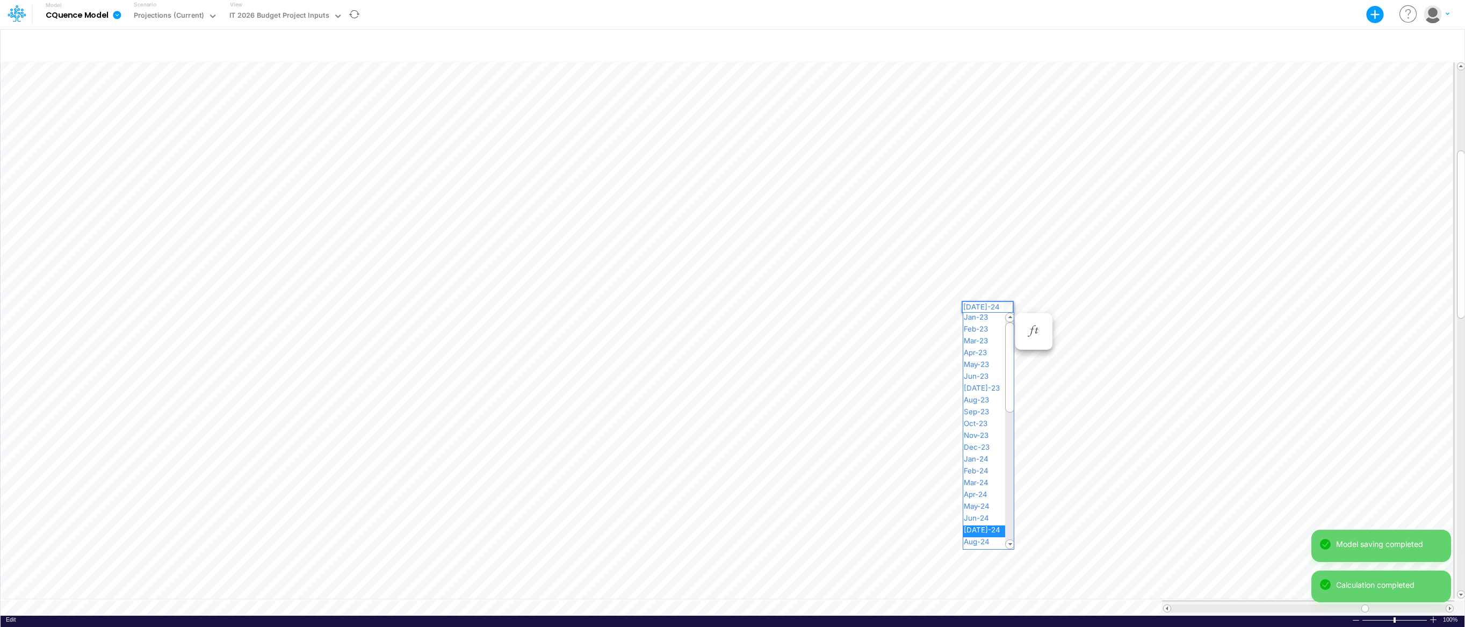
click at [1005, 306] on div "Paste Cut Copy AutoFill [DATE]-24 Jan-23 Feb-23 Mar-23 Apr-23 May-23 Jun-23 [DA…" at bounding box center [733, 337] width 1464 height 555
click at [983, 471] on span "[DATE]-25" at bounding box center [986, 472] width 46 height 9
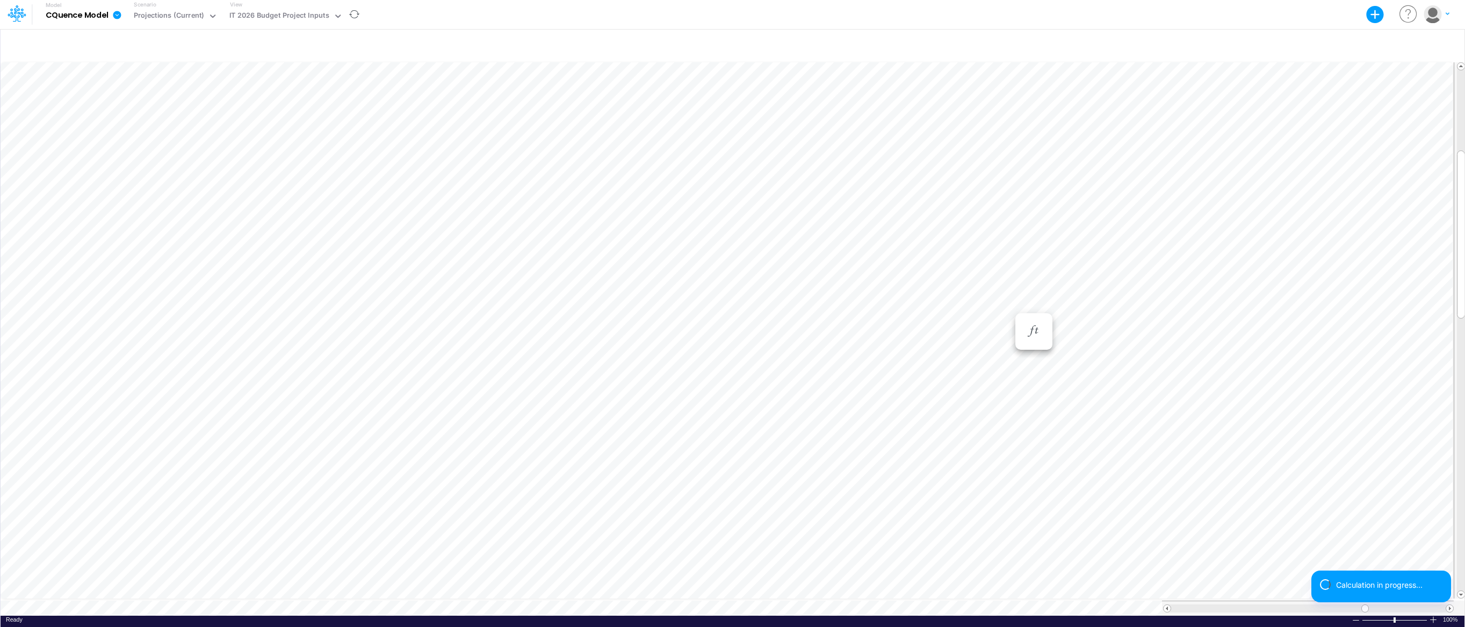
scroll to position [5, 1]
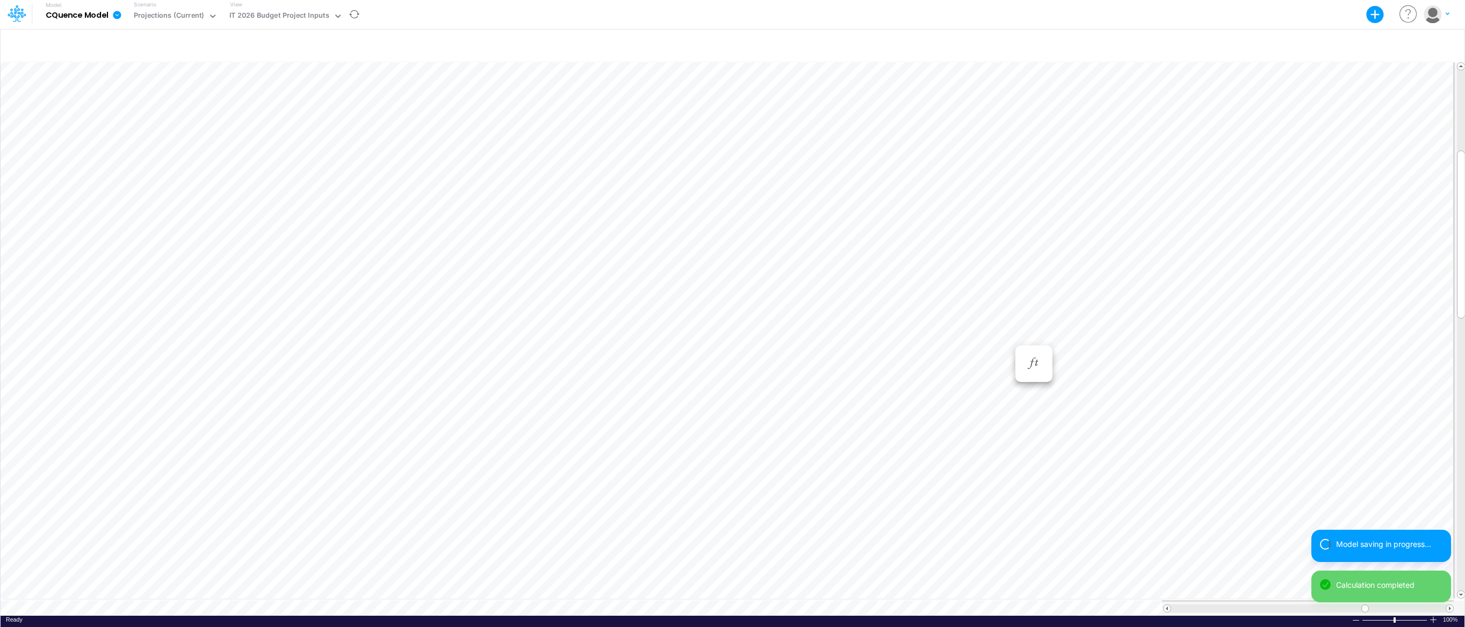
scroll to position [5, 1]
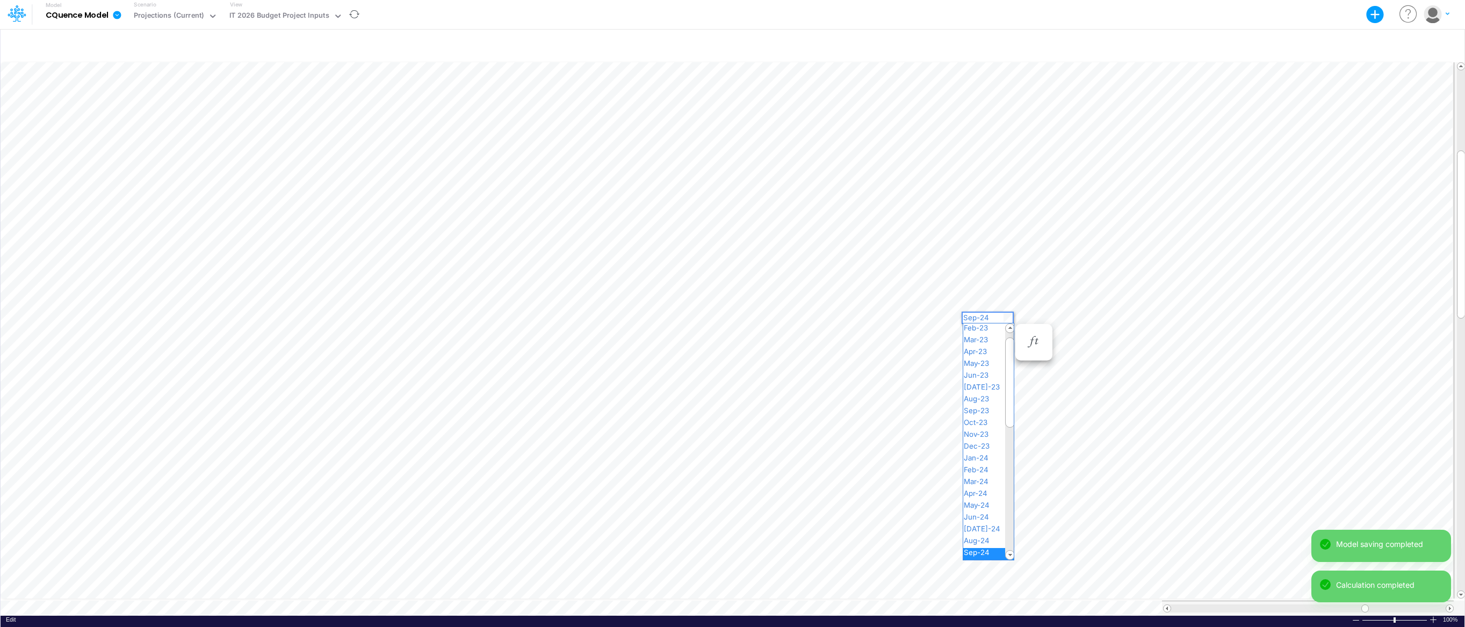
click at [1008, 317] on div "Paste Cut Copy AutoFill Sep-24 Jan-23 Feb-23 Mar-23 Apr-23 May-23 Jun-23 [DATE]…" at bounding box center [733, 337] width 1464 height 555
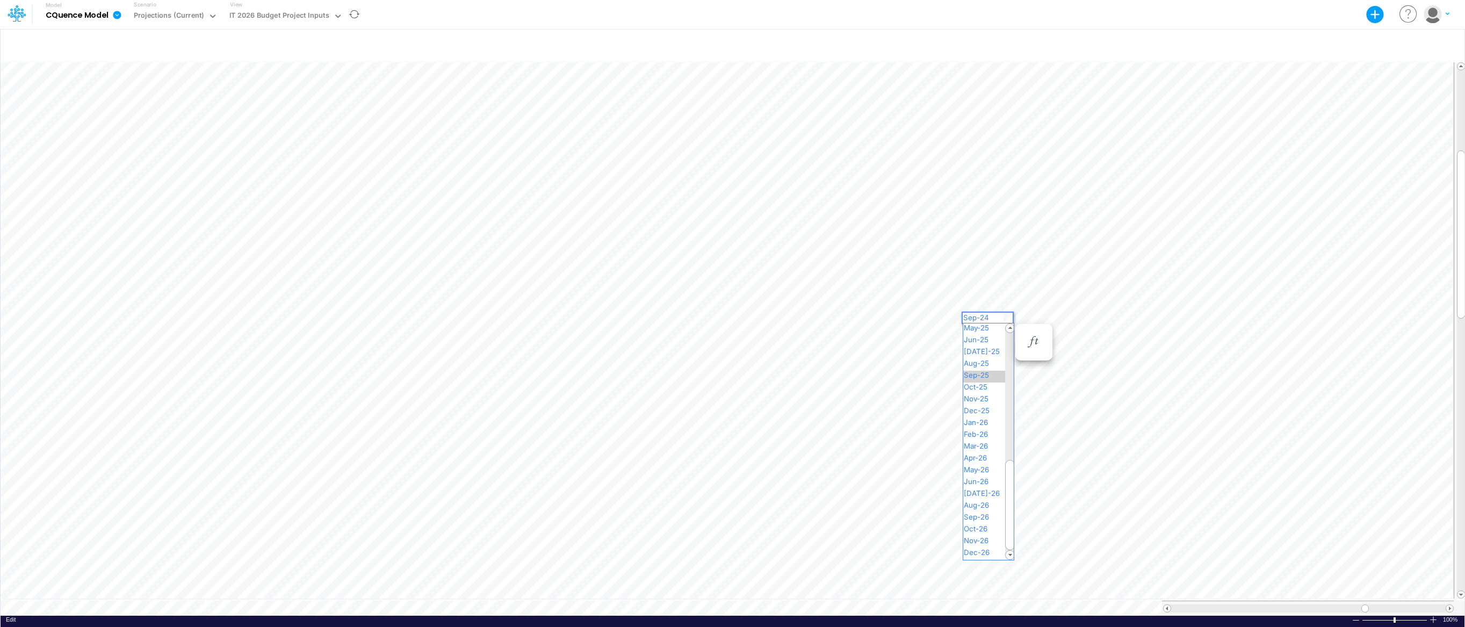
click at [987, 378] on span "Sep-25" at bounding box center [980, 375] width 35 height 9
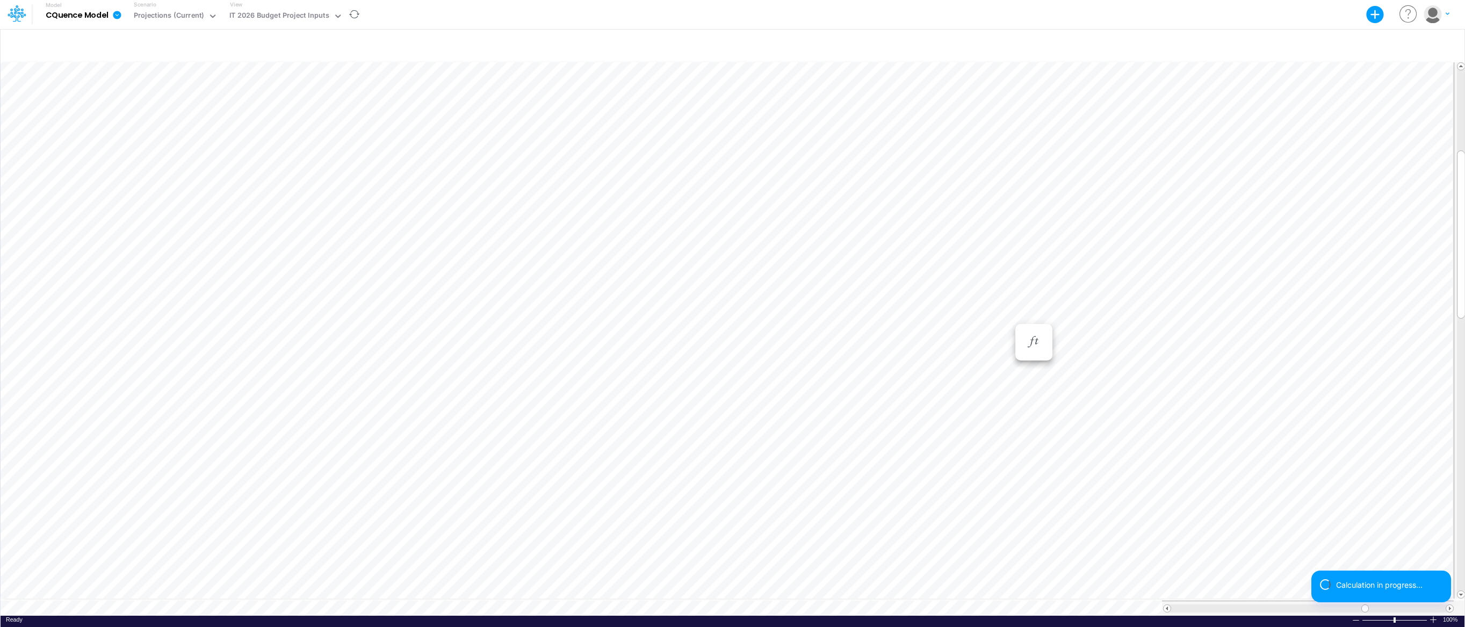
scroll to position [5, 1]
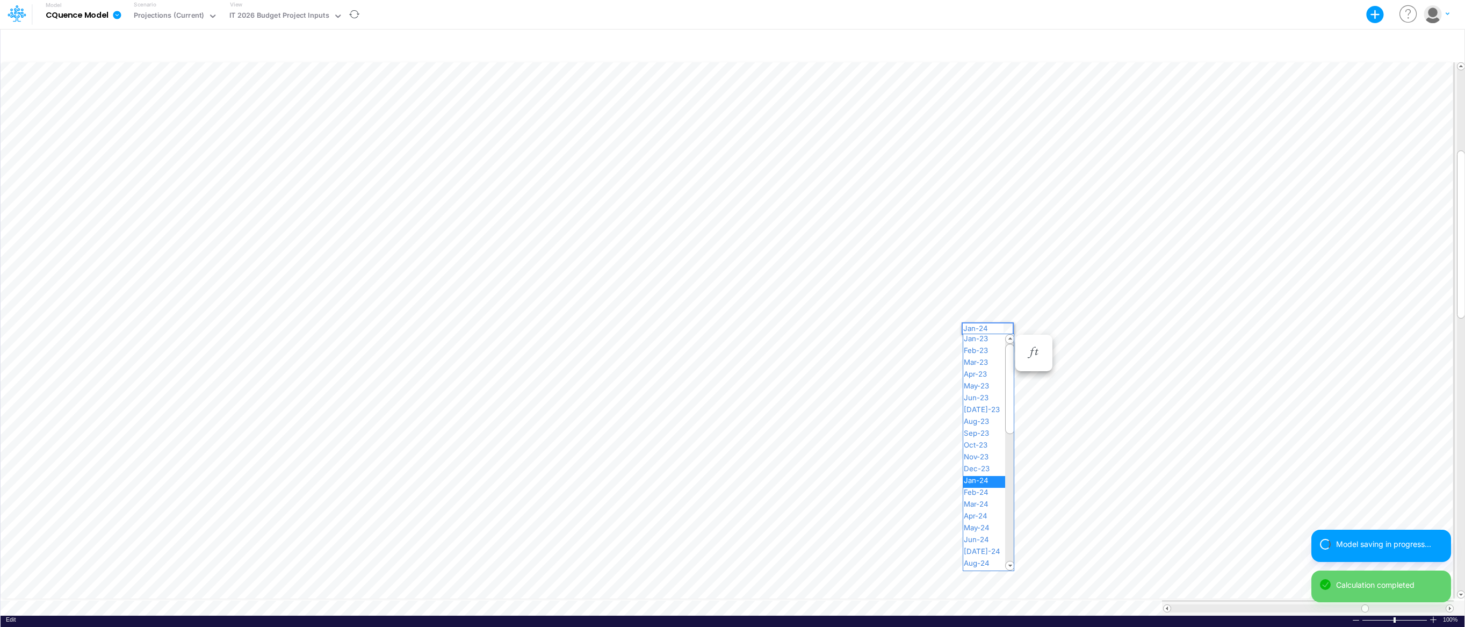
click at [1006, 328] on div "Paste Cut Copy AutoFill Jan-24 Jan-23 Feb-23 Mar-23 Apr-23 May-23 Jun-23 [DATE]…" at bounding box center [733, 337] width 1464 height 555
click at [984, 474] on span "Jan-25" at bounding box center [980, 478] width 34 height 9
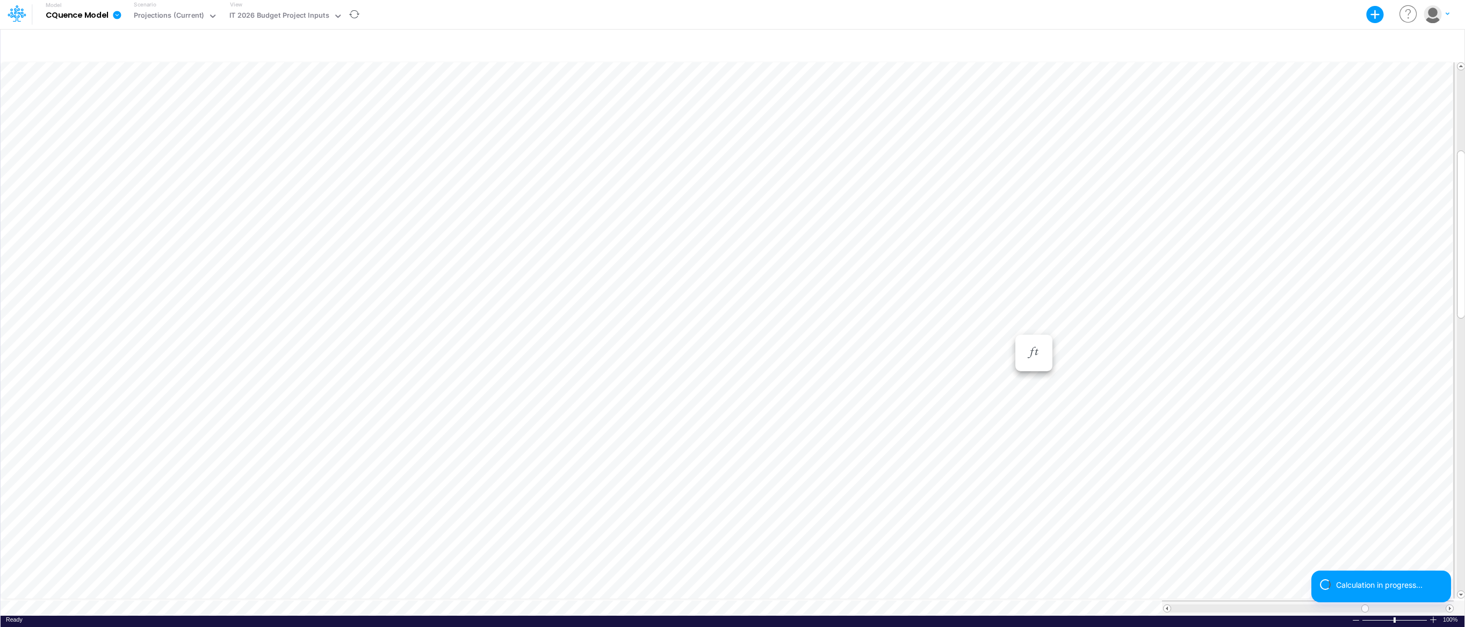
scroll to position [5, 1]
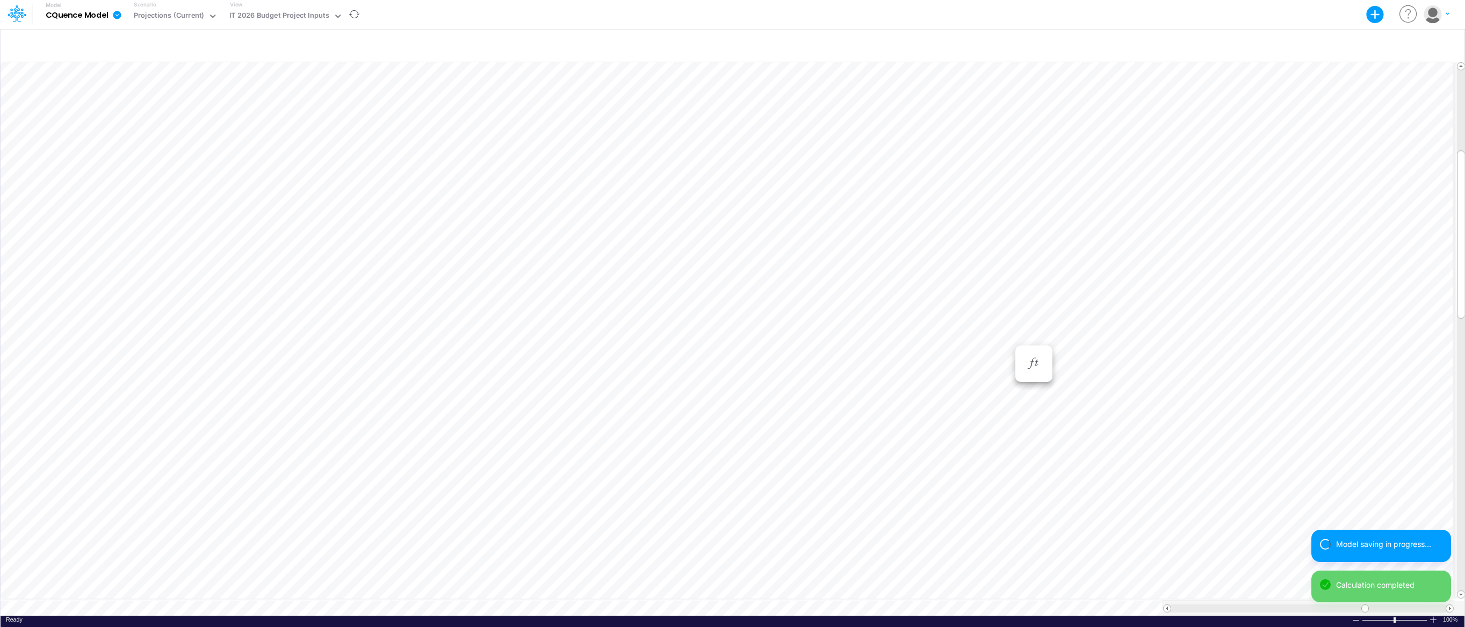
click at [1006, 338] on div "Paste Cut Copy AutoFill Oct-24 Jan-23 Feb-23 Mar-23 Apr-23 May-23 Jun-23 [DATE]…" at bounding box center [733, 337] width 1464 height 555
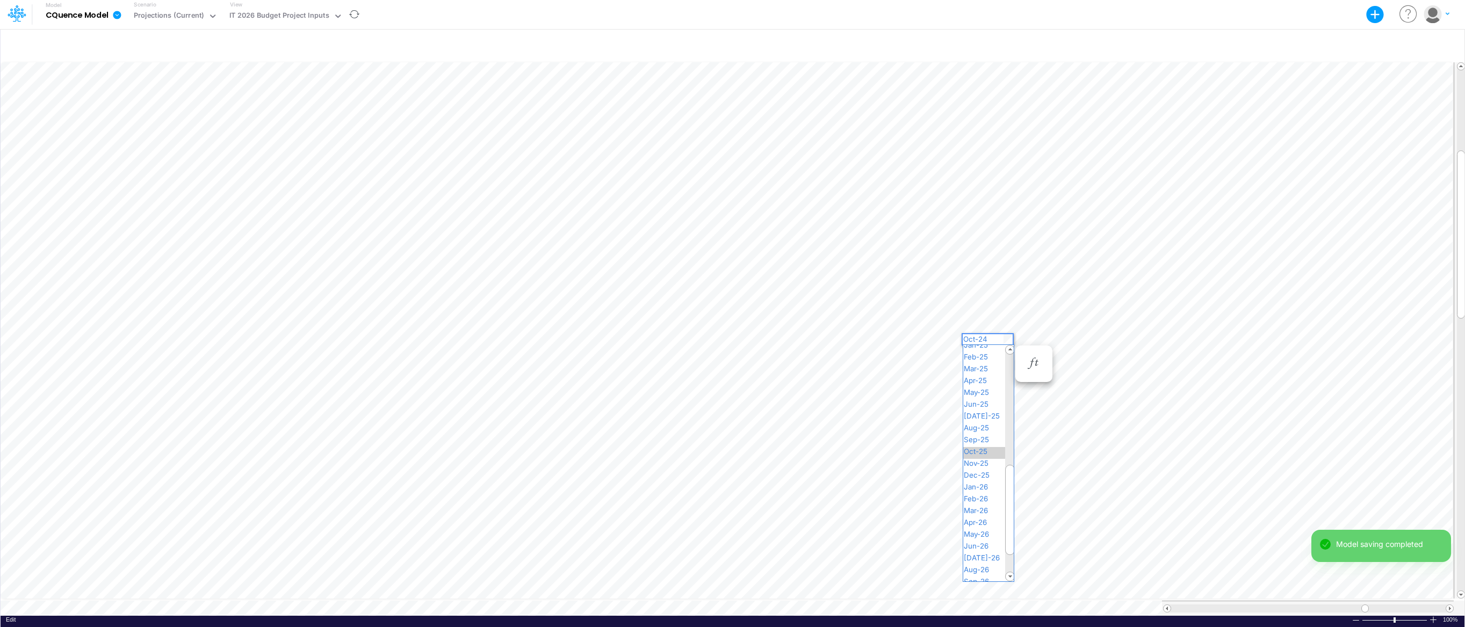
click at [979, 449] on span "Oct-25" at bounding box center [980, 451] width 34 height 9
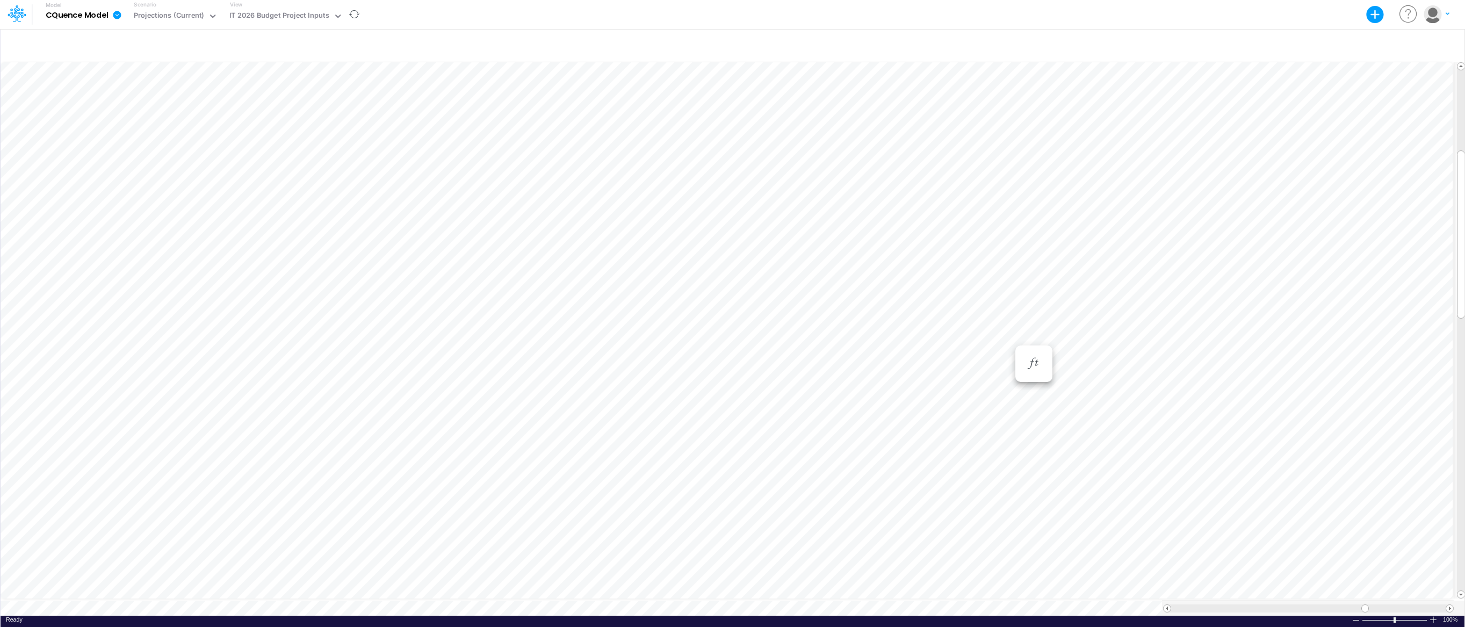
scroll to position [5, 1]
click at [1007, 348] on div "Paste Cut Copy AutoFill Jan-24 Jan-23 Feb-23 Mar-23 Apr-23 May-23 Jun-23 [DATE]…" at bounding box center [733, 337] width 1464 height 555
click at [983, 429] on span "Jan-25" at bounding box center [980, 427] width 34 height 9
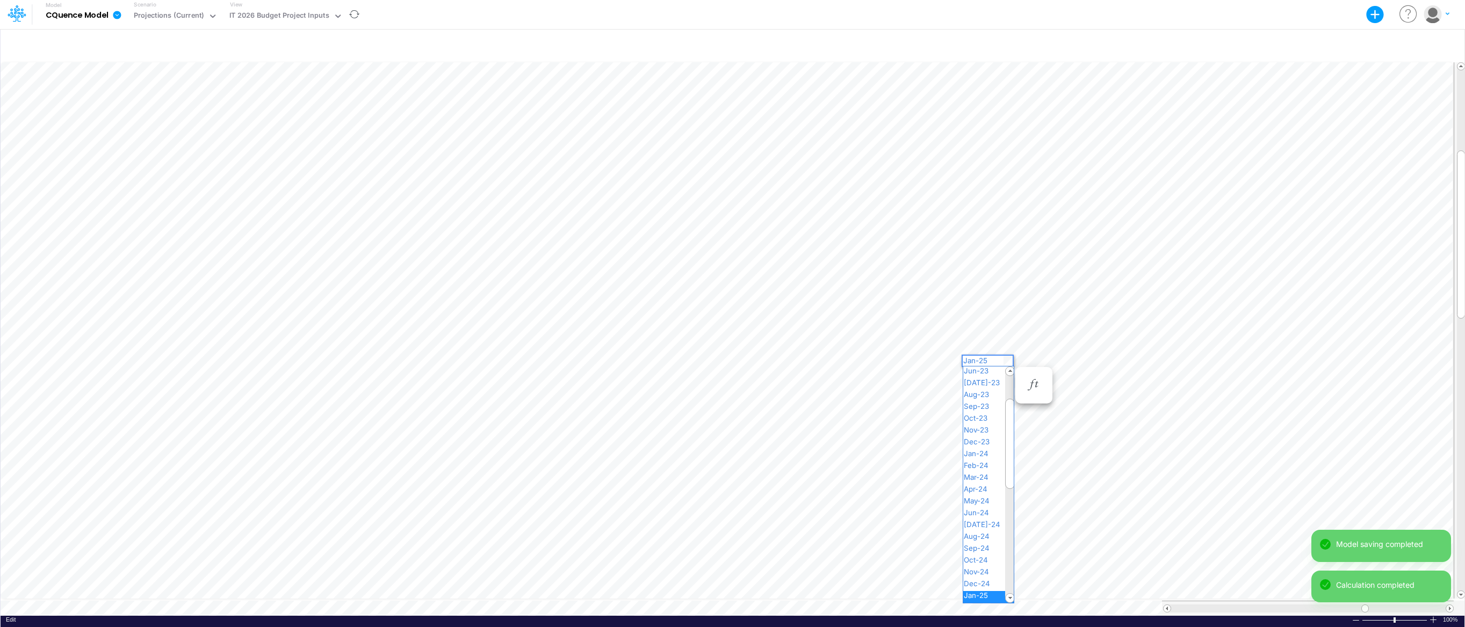
click at [1007, 360] on div "Paste Cut Copy AutoFill Jan-25 Jan-23 Feb-23 Mar-23 Apr-23 May-23 Jun-23 [DATE]…" at bounding box center [733, 337] width 1464 height 555
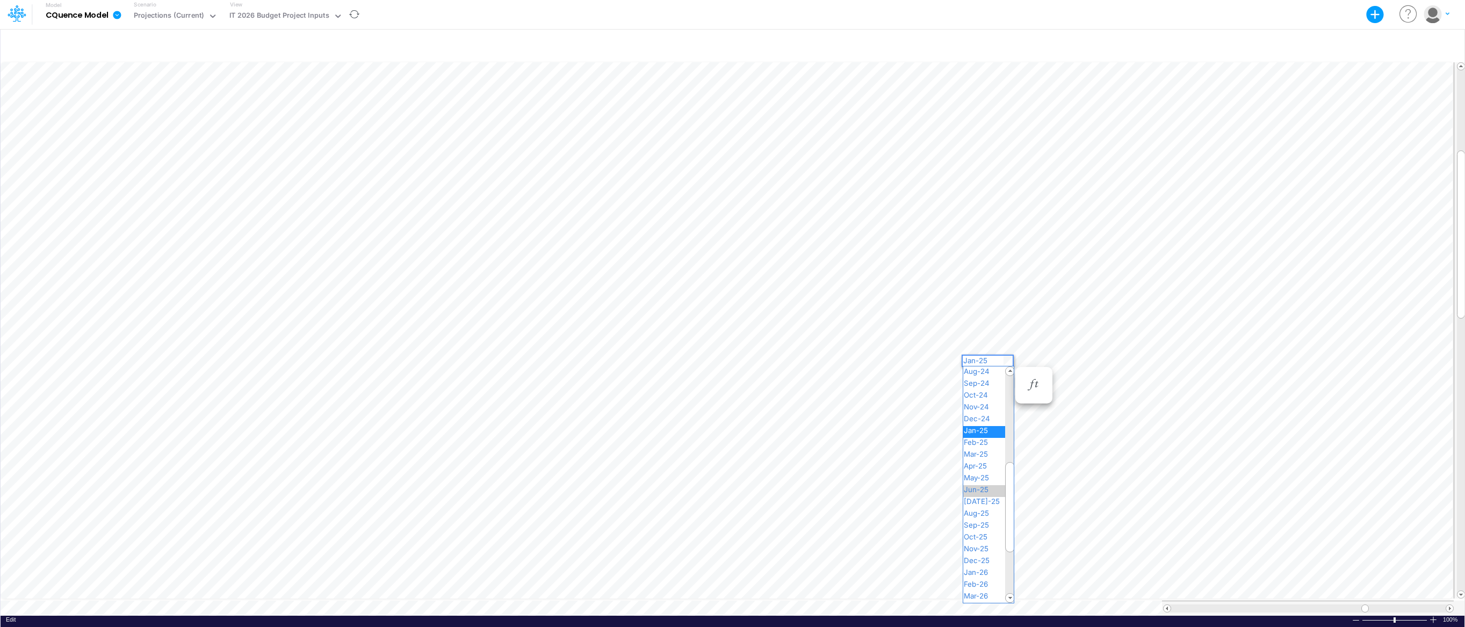
click at [989, 486] on span "Jun-25" at bounding box center [980, 489] width 35 height 9
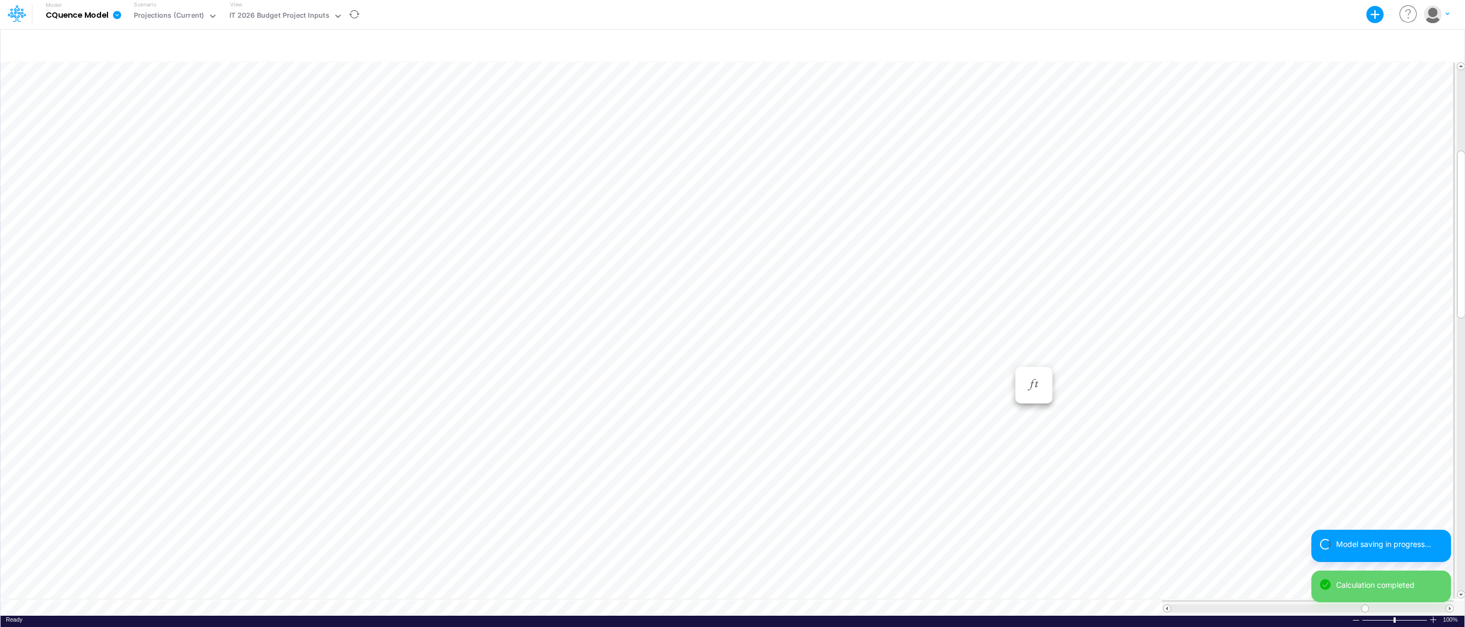
scroll to position [5, 1]
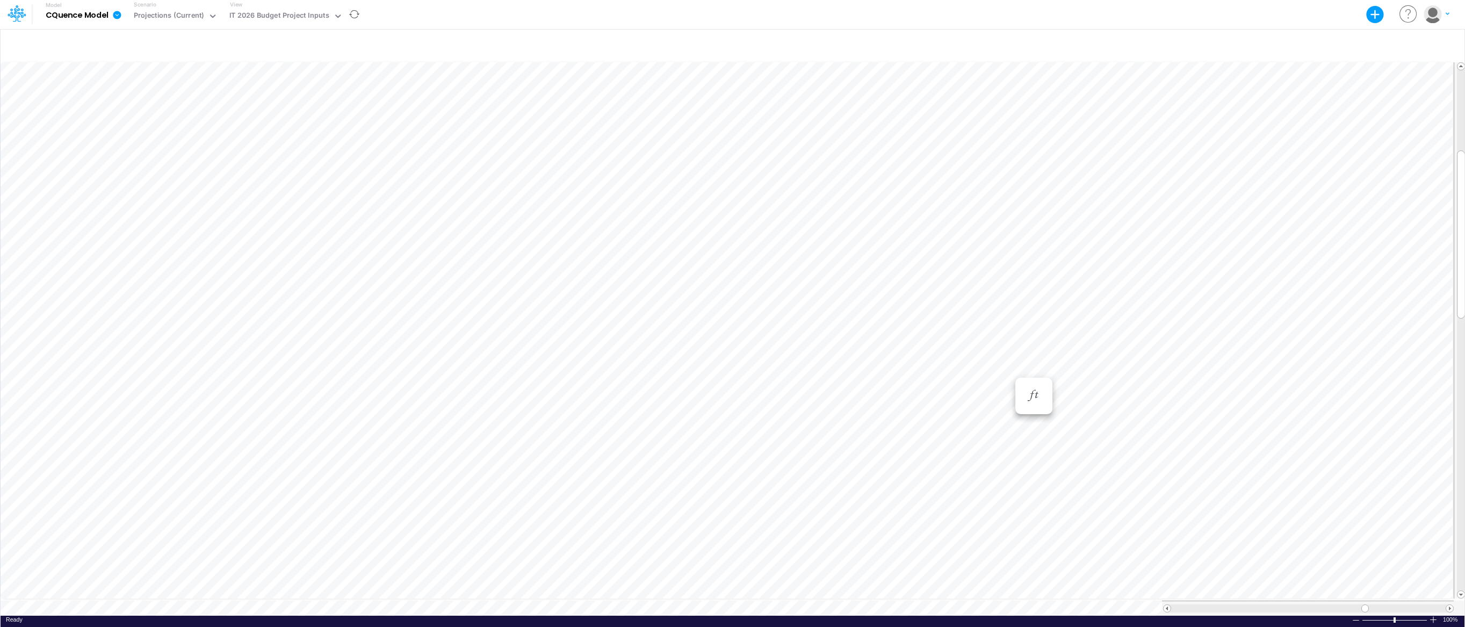
click at [1007, 371] on div "Paste Cut Copy AutoFill Jan-24 Jan-23 Feb-23 Mar-23 Apr-23 May-23 Jun-23 [DATE]…" at bounding box center [733, 337] width 1464 height 555
click at [992, 578] on span "Jan-26" at bounding box center [980, 580] width 34 height 9
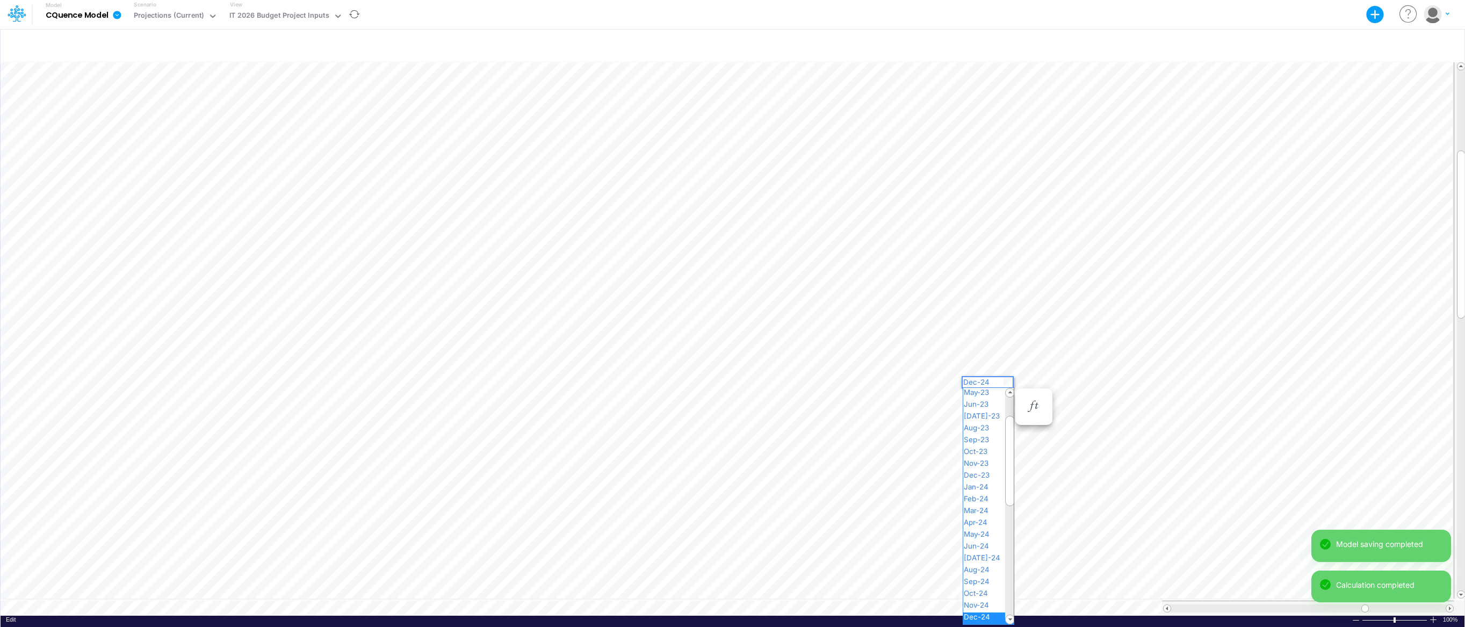
click at [1010, 382] on div "Paste Cut Copy AutoFill Dec-24 Jan-23 Feb-23 Mar-23 Apr-23 May-23 Jun-23 [DATE]…" at bounding box center [733, 337] width 1464 height 555
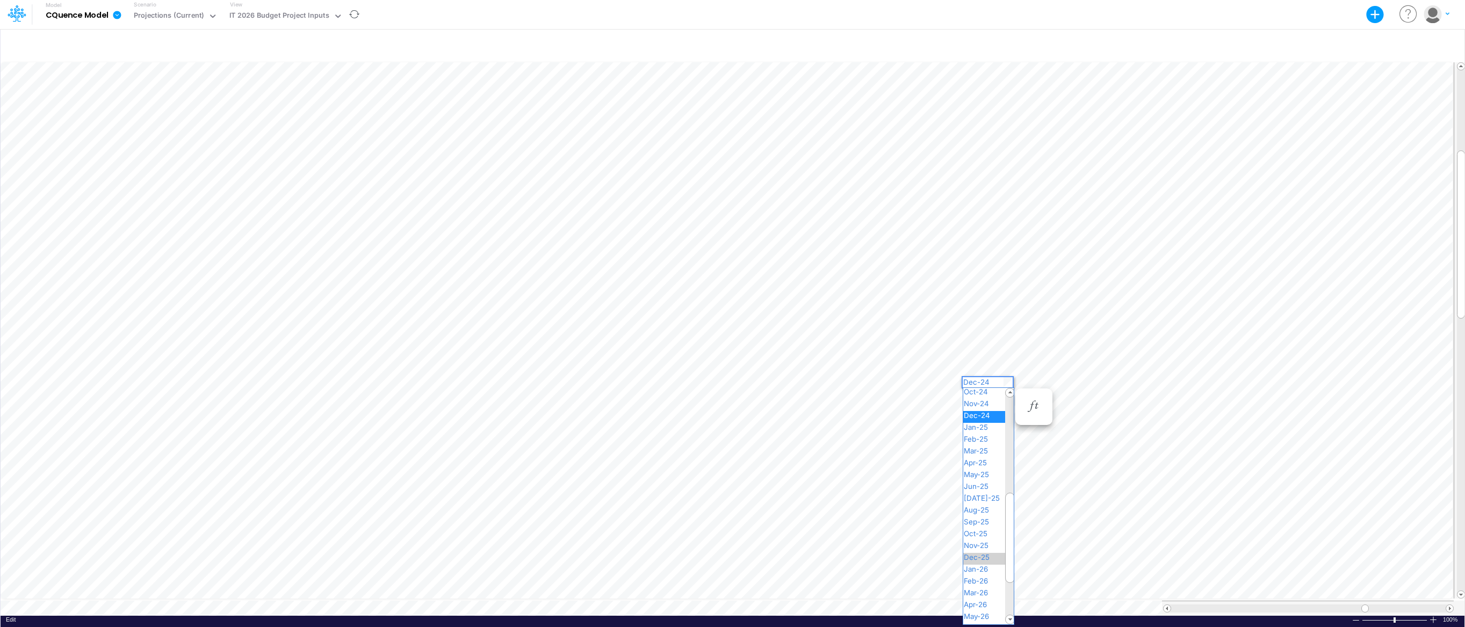
click at [983, 555] on span "Dec-25" at bounding box center [981, 557] width 36 height 9
click at [1006, 392] on div "Paste Cut Copy AutoFill [DATE]-24 Jan-23 Feb-23 Mar-23 Apr-23 May-23 Jun-23 [DA…" at bounding box center [733, 337] width 1464 height 555
click at [986, 572] on span "[DATE]-25" at bounding box center [986, 576] width 46 height 9
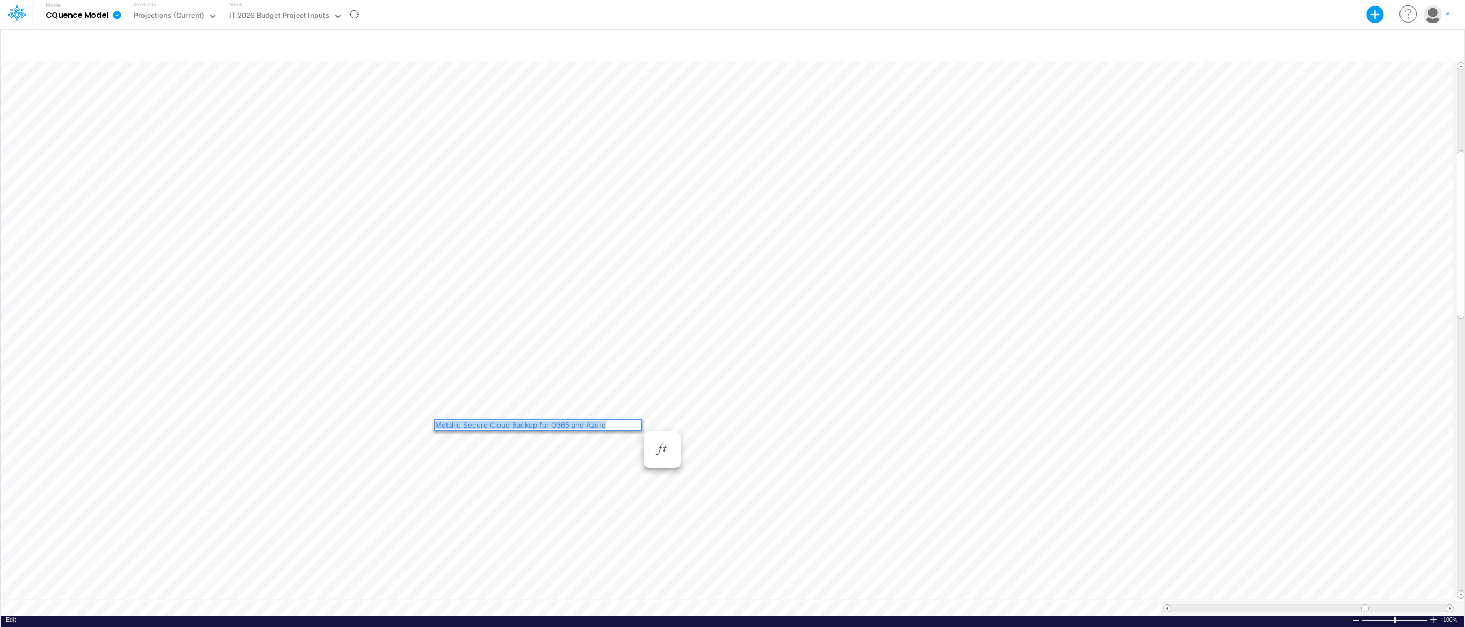
click at [534, 426] on div "Metallic Secure Cloud Backup for O365 and Azure" at bounding box center [538, 425] width 206 height 10
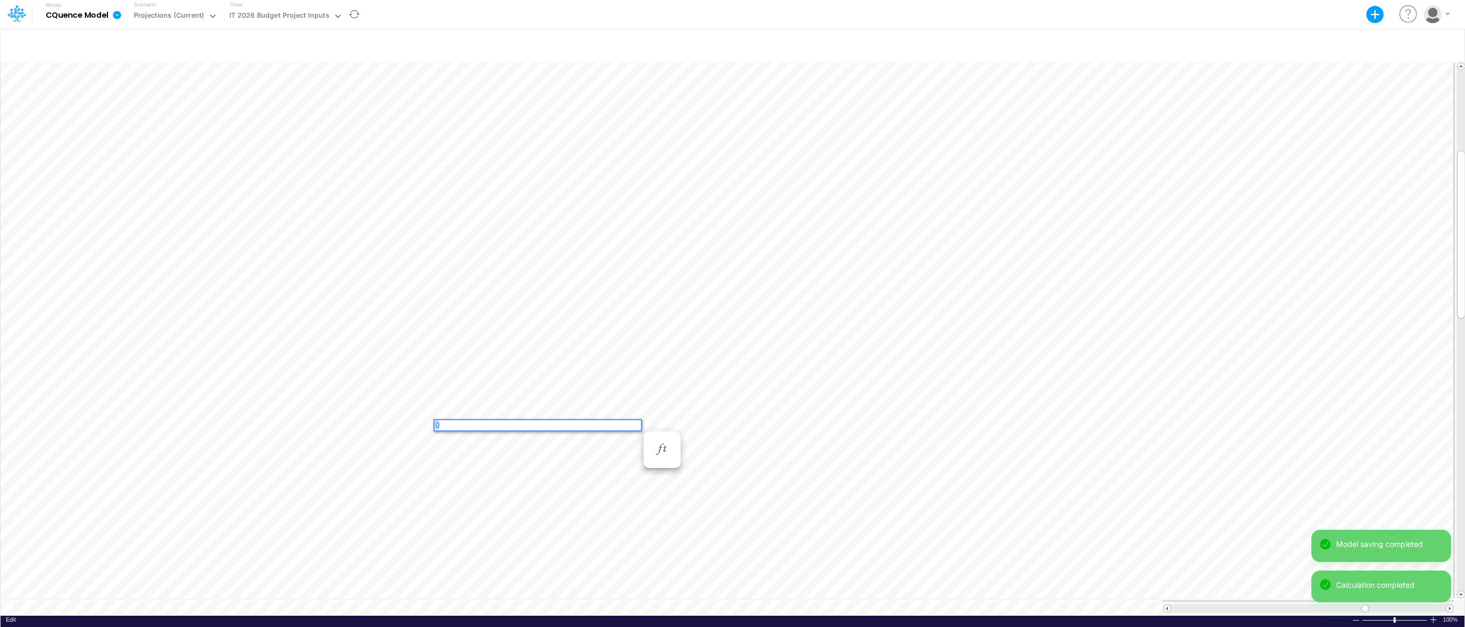
click at [428, 423] on div "Paste Cut Copy AutoFill 0" at bounding box center [733, 337] width 1464 height 555
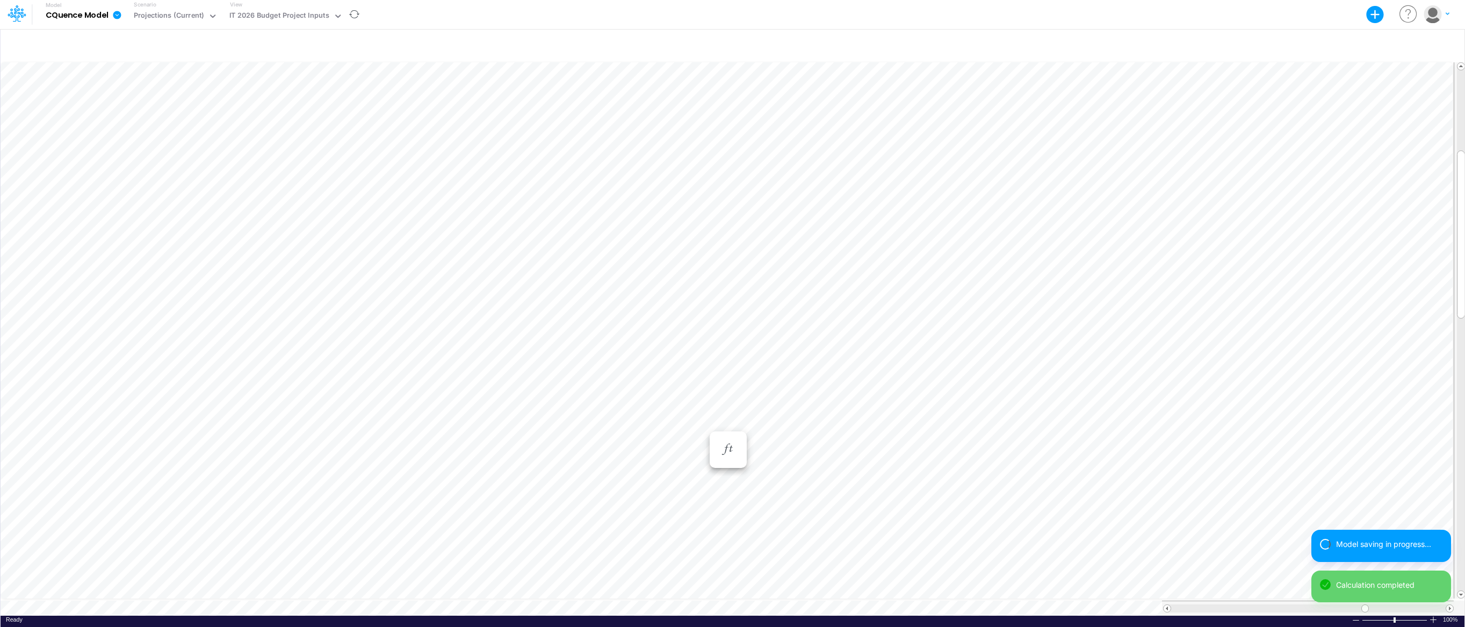
scroll to position [5, 1]
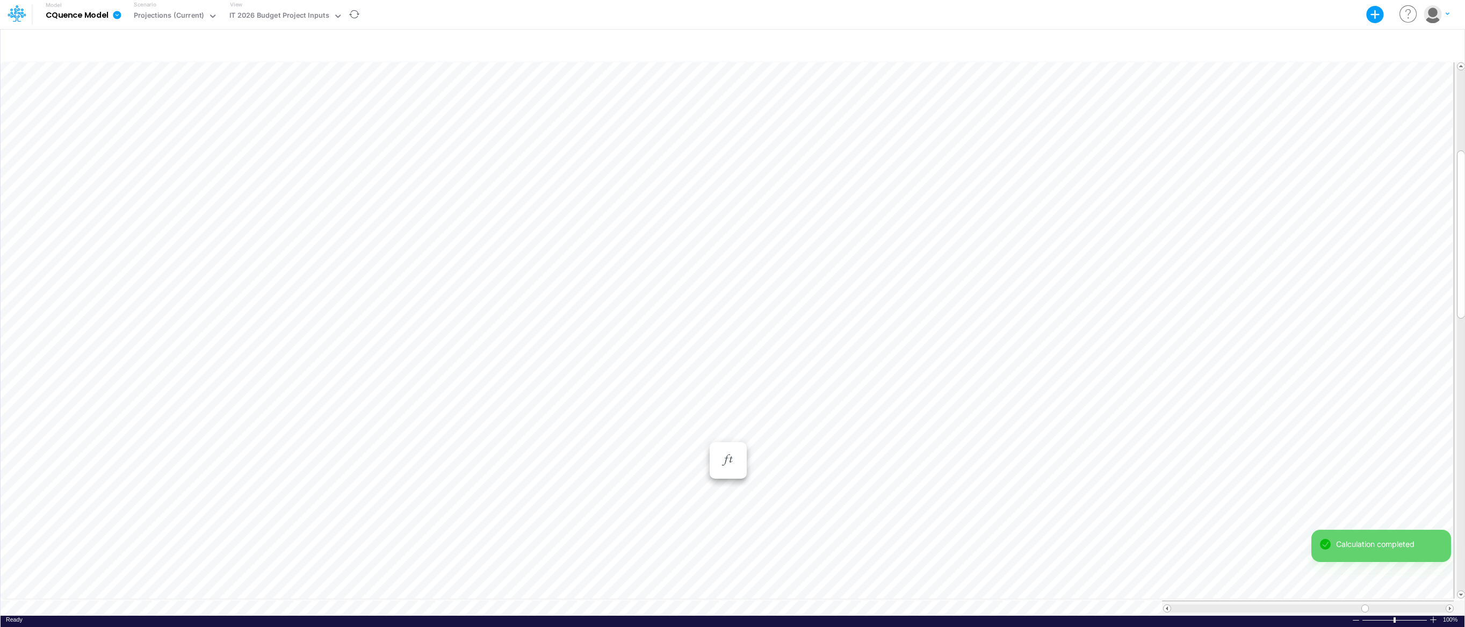
scroll to position [5, 1]
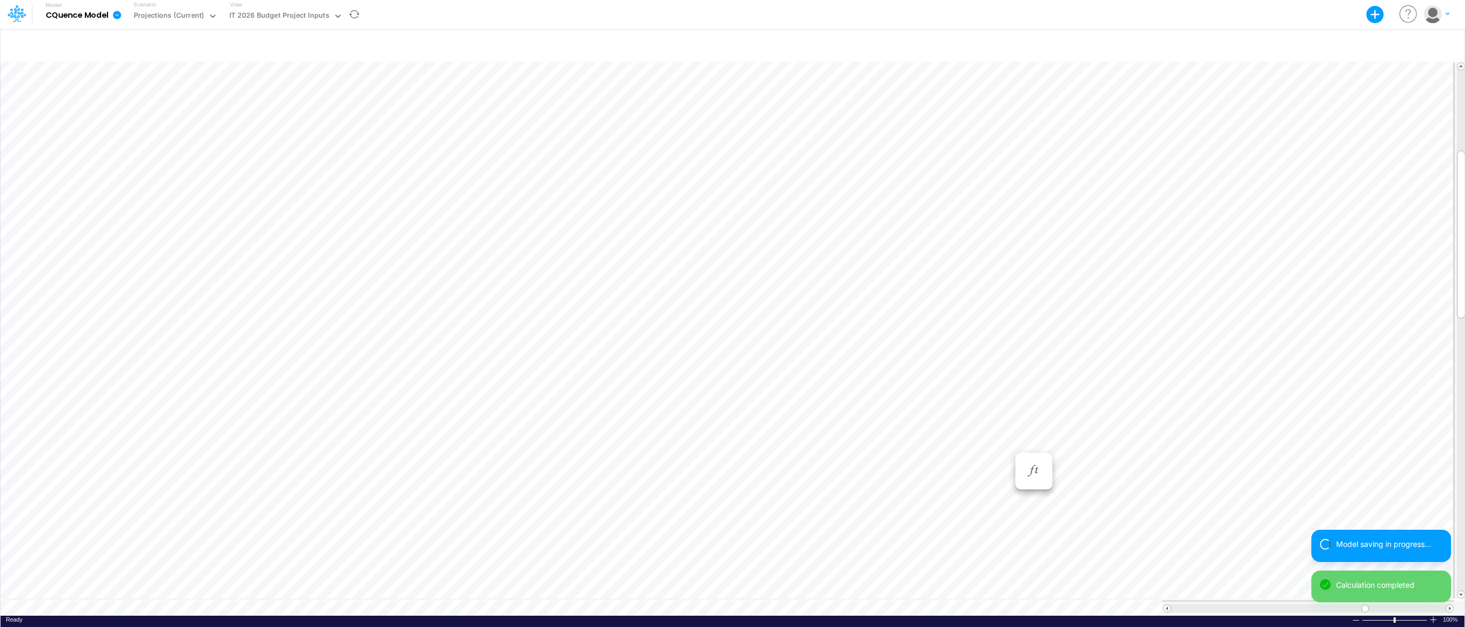
click at [1008, 445] on div "Paste Cut Copy AutoFill Oct-24 Jan-23 Feb-23 Mar-23 Apr-23 May-23 Jun-23 [DATE]…" at bounding box center [733, 337] width 1464 height 555
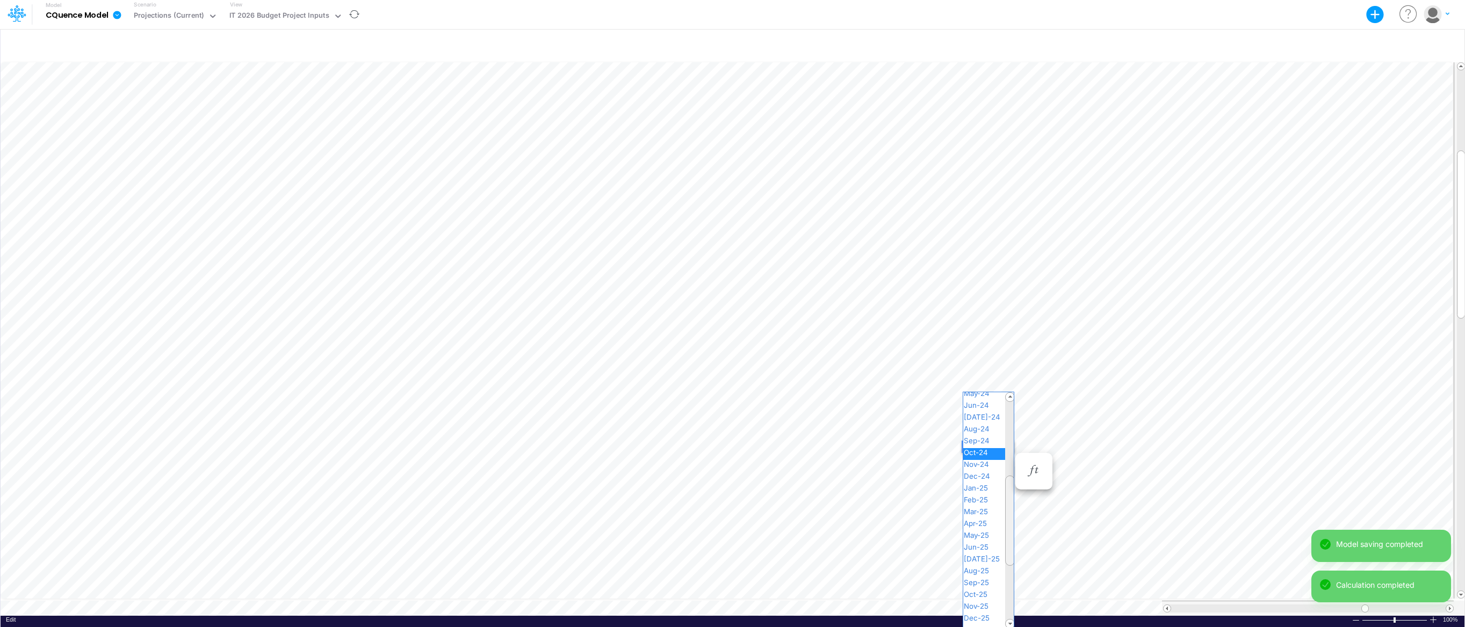
drag, startPoint x: 682, startPoint y: 443, endPoint x: 1009, endPoint y: 509, distance: 333.1
click at [1009, 509] on div at bounding box center [1010, 520] width 10 height 90
click at [988, 597] on span "Oct-25" at bounding box center [980, 597] width 34 height 9
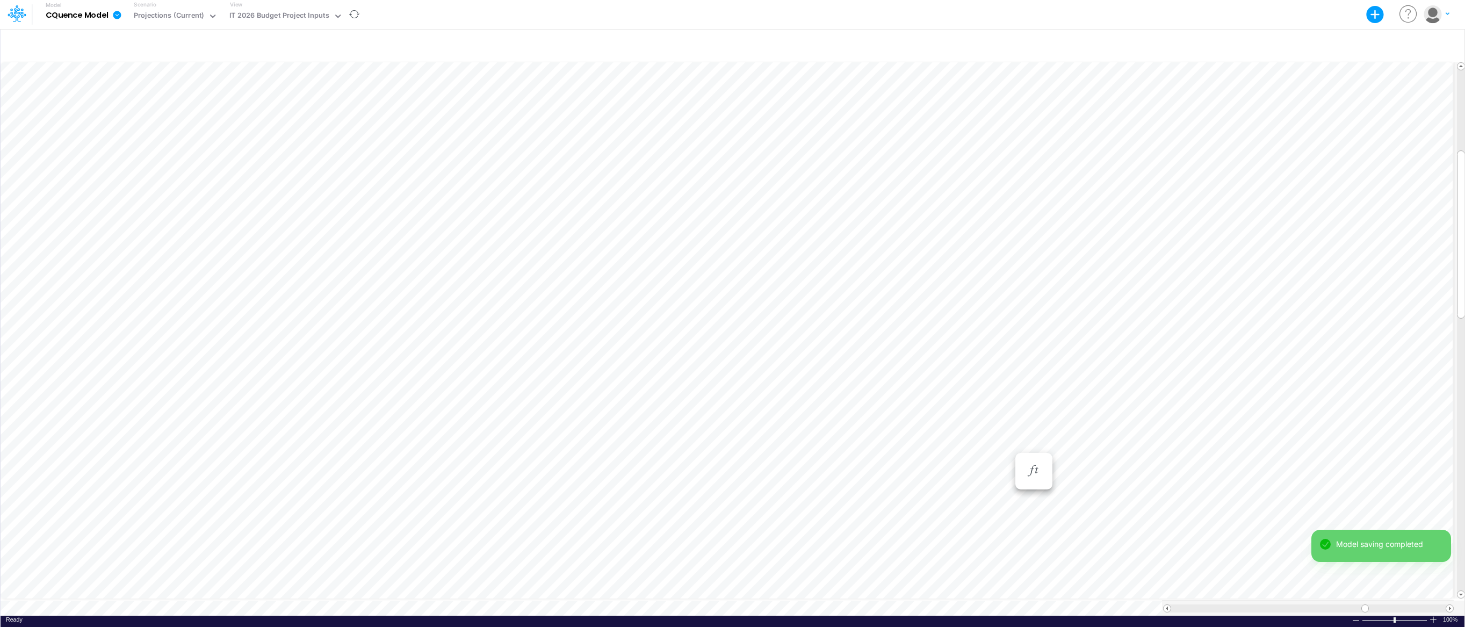
scroll to position [5, 1]
click at [1007, 447] on div "Paste Cut Copy AutoFill Sep-24 Jan-23 Feb-23 Mar-23 Apr-23 May-23 Jun-23 [DATE]…" at bounding box center [733, 337] width 1464 height 555
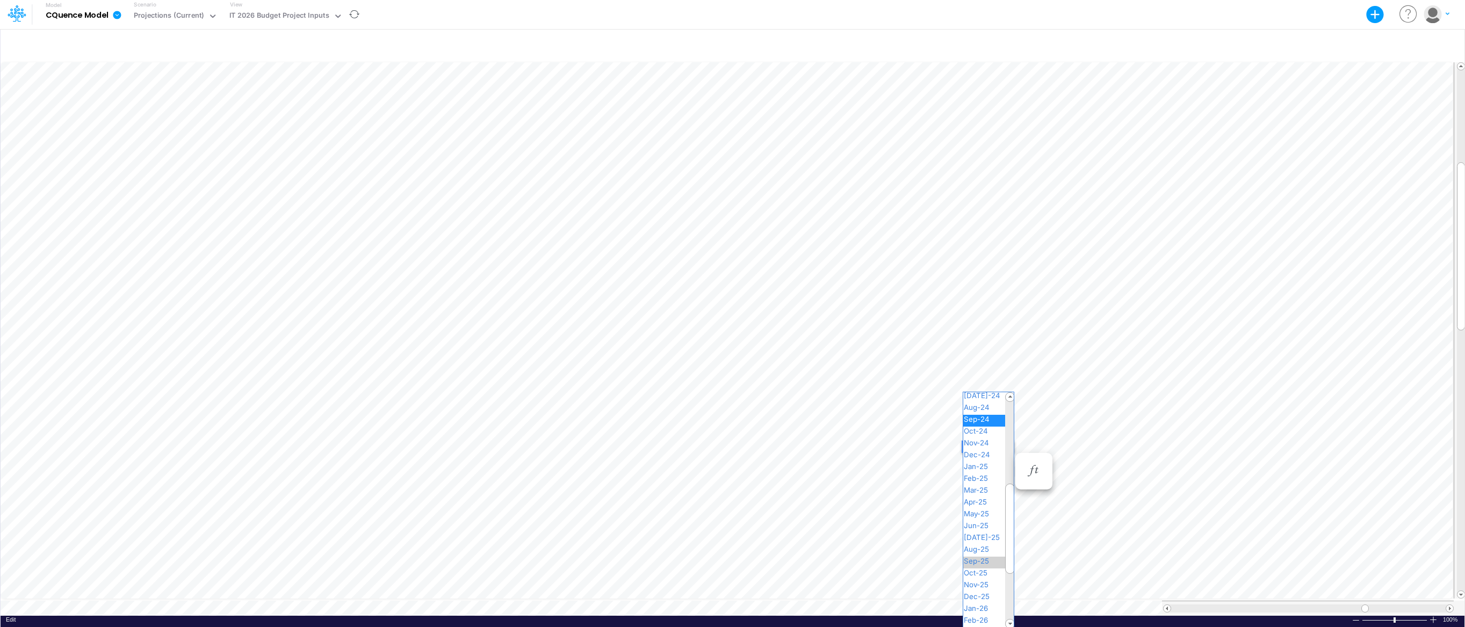
click at [987, 559] on span "Sep-25" at bounding box center [980, 560] width 35 height 9
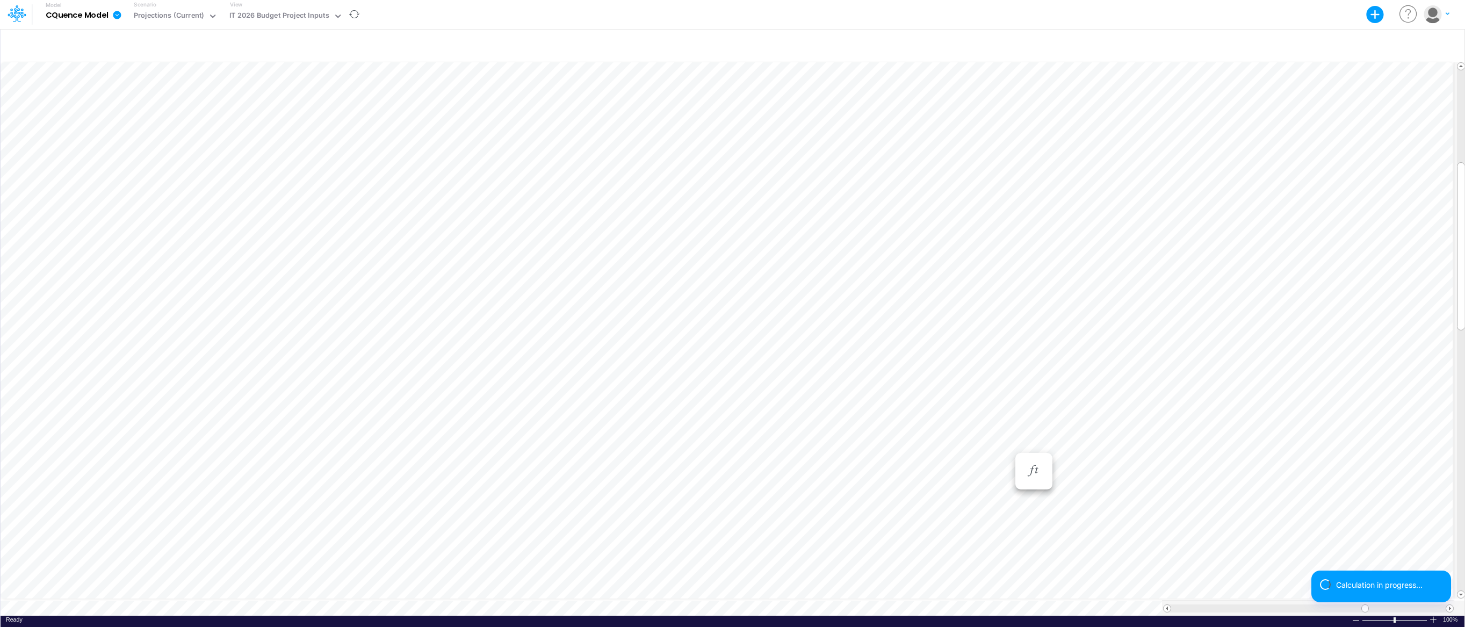
scroll to position [5, 1]
